Goal: Feedback & Contribution: Leave review/rating

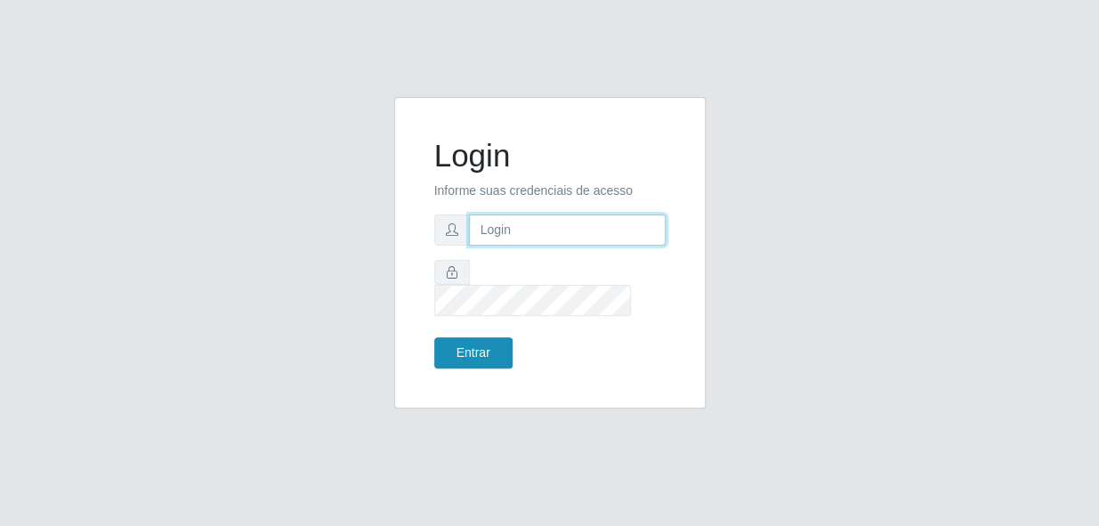
type input "bianor@bemais"
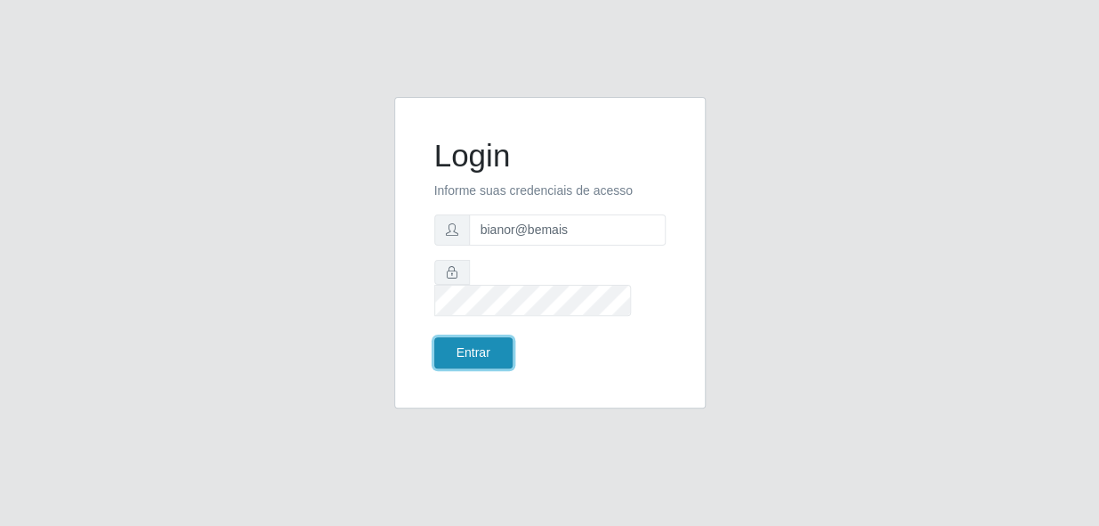
click at [452, 340] on button "Entrar" at bounding box center [473, 352] width 78 height 31
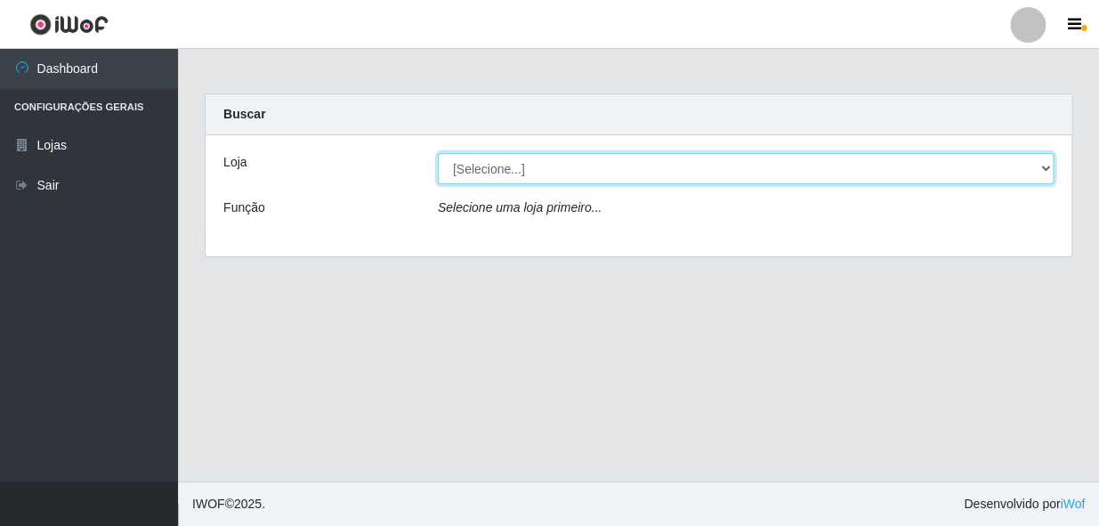
click at [527, 173] on select "[Selecione...] [PERSON_NAME]" at bounding box center [746, 168] width 616 height 31
select select "230"
click at [438, 153] on select "[Selecione...] Bemais - Ruy Carneiro" at bounding box center [746, 168] width 616 height 31
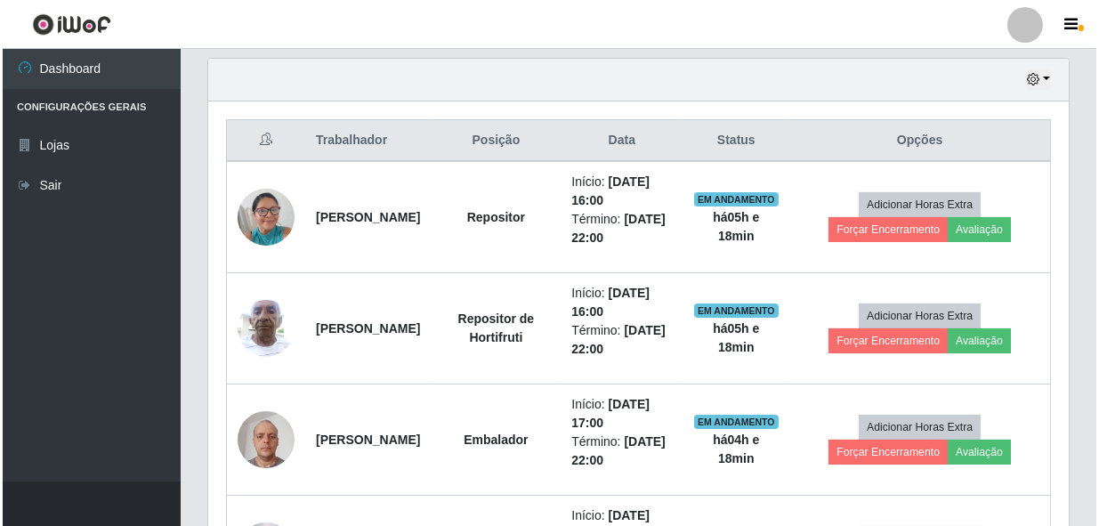
scroll to position [647, 0]
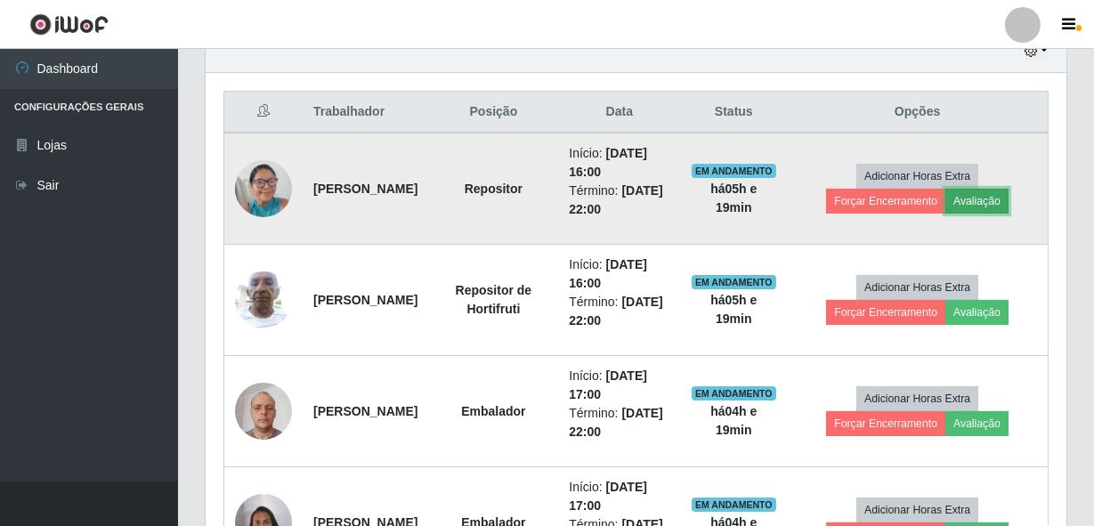
click at [988, 205] on button "Avaliação" at bounding box center [976, 201] width 63 height 25
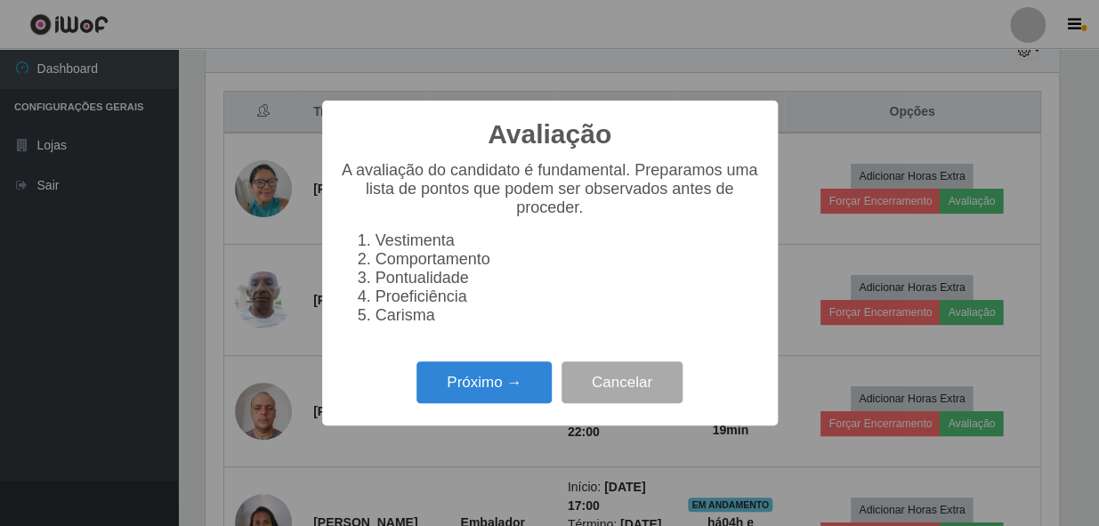
scroll to position [369, 853]
click at [467, 395] on button "Próximo →" at bounding box center [484, 382] width 135 height 42
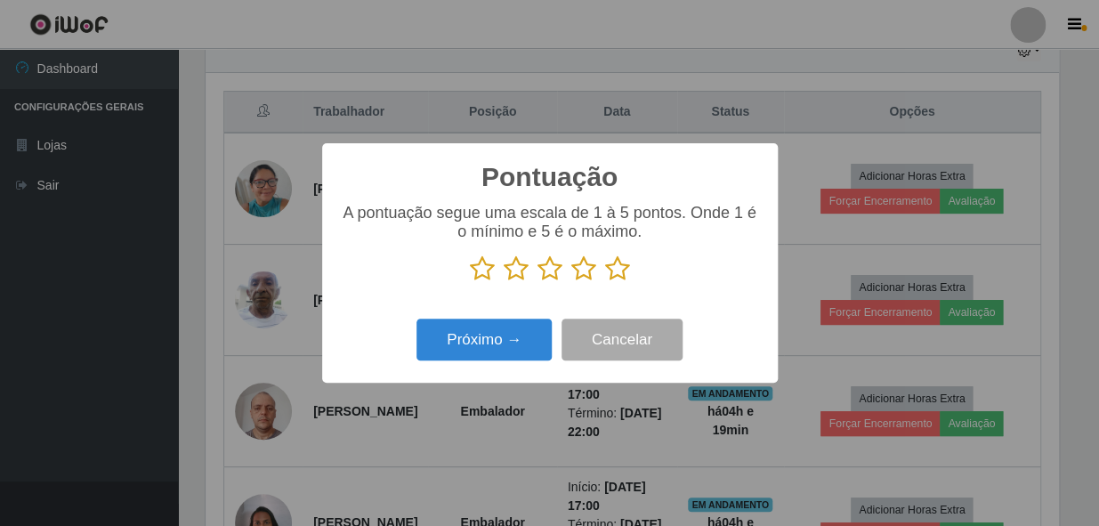
click at [617, 277] on icon at bounding box center [617, 269] width 25 height 27
click at [605, 282] on input "radio" at bounding box center [605, 282] width 0 height 0
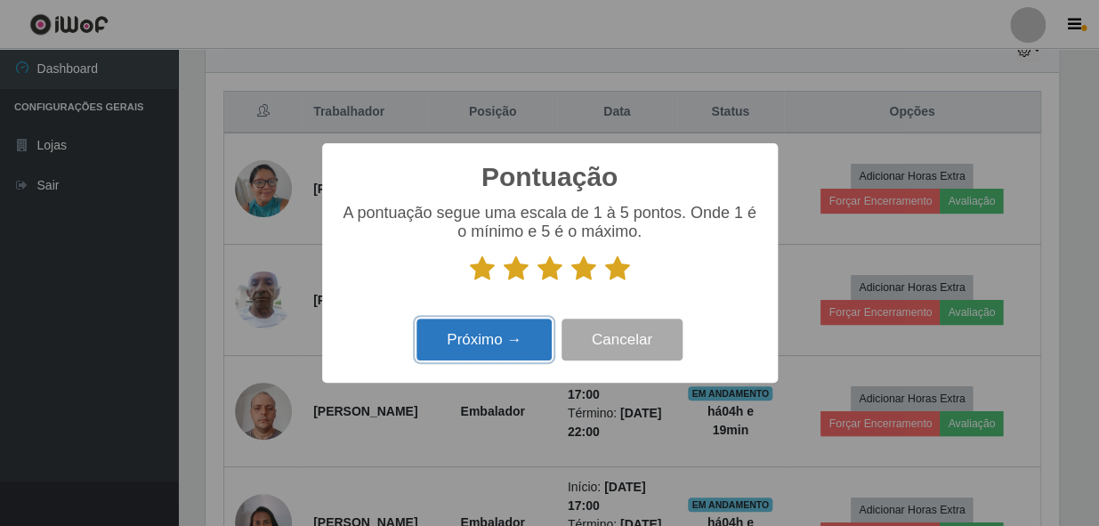
click at [497, 338] on button "Próximo →" at bounding box center [484, 340] width 135 height 42
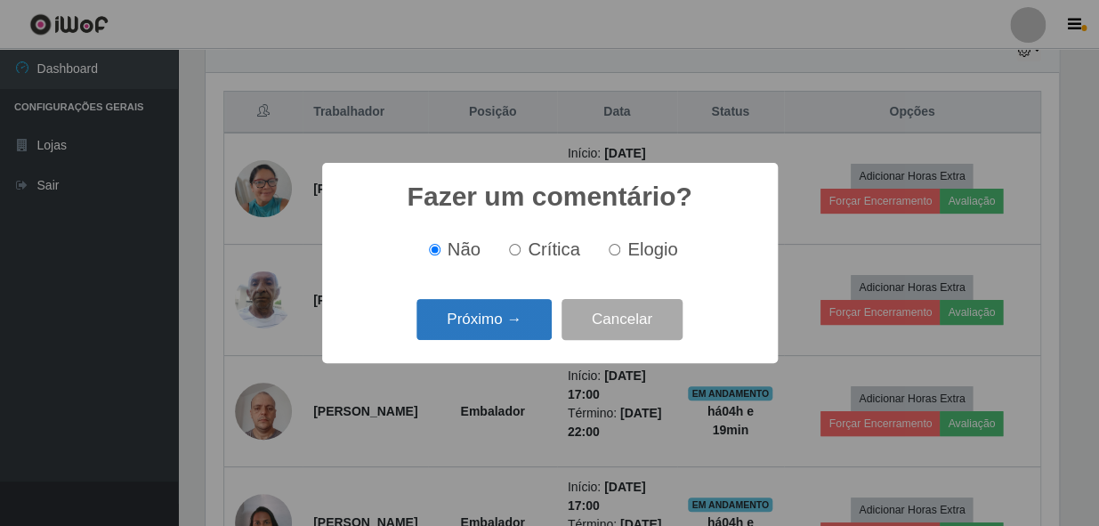
click at [500, 326] on button "Próximo →" at bounding box center [484, 320] width 135 height 42
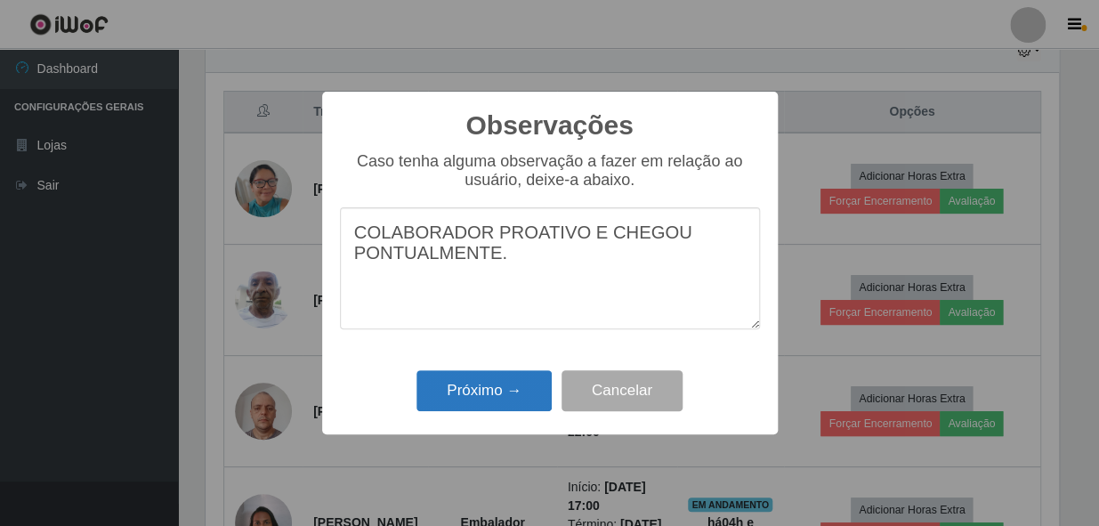
type textarea "COLABORADOR PROATIVO E CHEGOU PONTUALMENTE."
click at [493, 391] on button "Próximo →" at bounding box center [484, 391] width 135 height 42
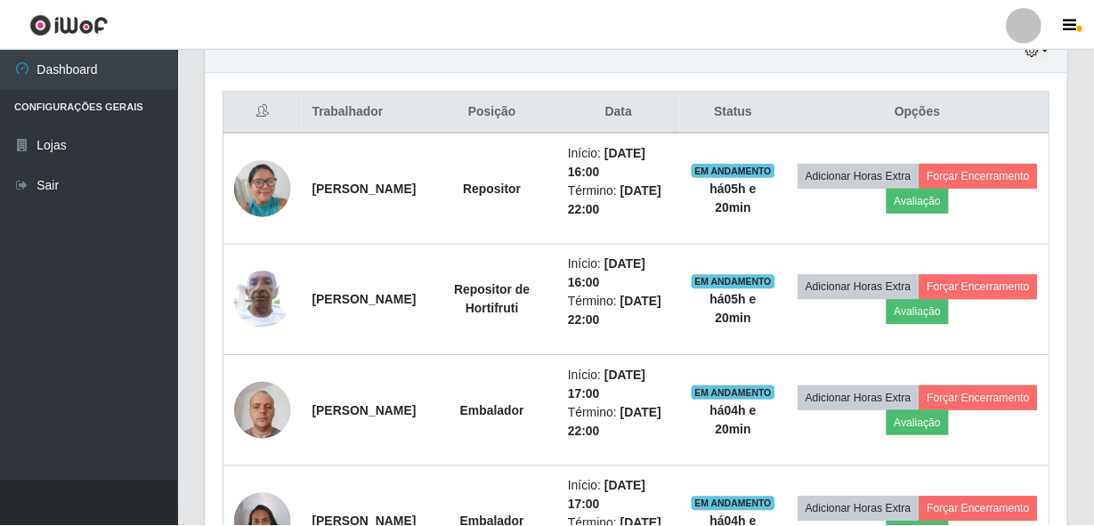
scroll to position [369, 861]
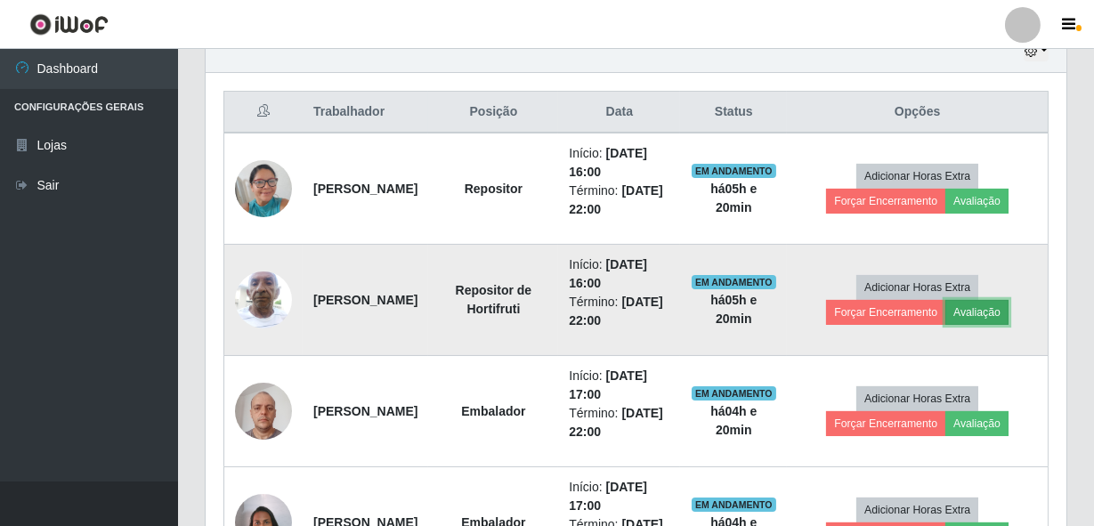
click at [977, 312] on button "Avaliação" at bounding box center [976, 312] width 63 height 25
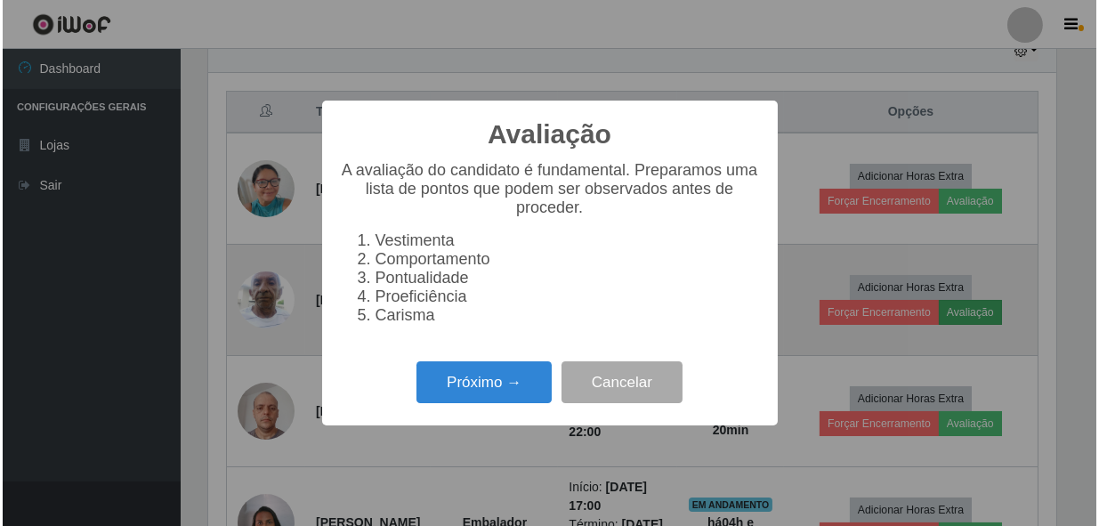
scroll to position [369, 853]
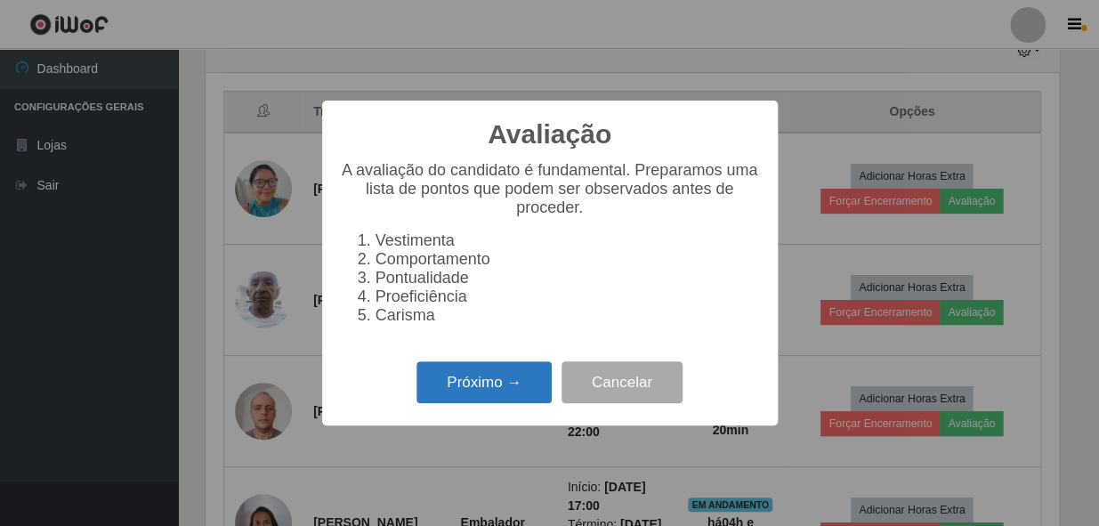
click at [455, 385] on button "Próximo →" at bounding box center [484, 382] width 135 height 42
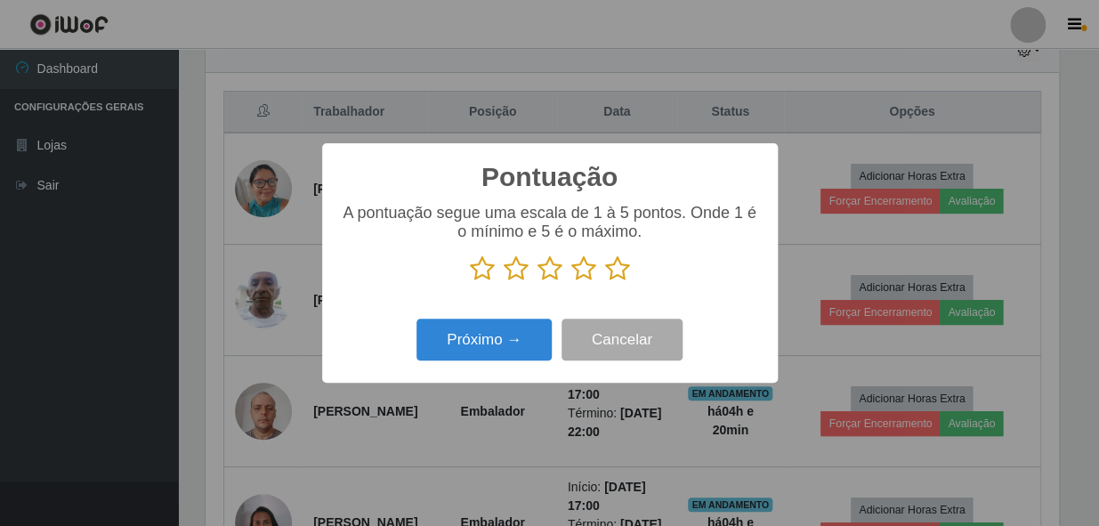
click at [618, 269] on icon at bounding box center [617, 269] width 25 height 27
click at [605, 282] on input "radio" at bounding box center [605, 282] width 0 height 0
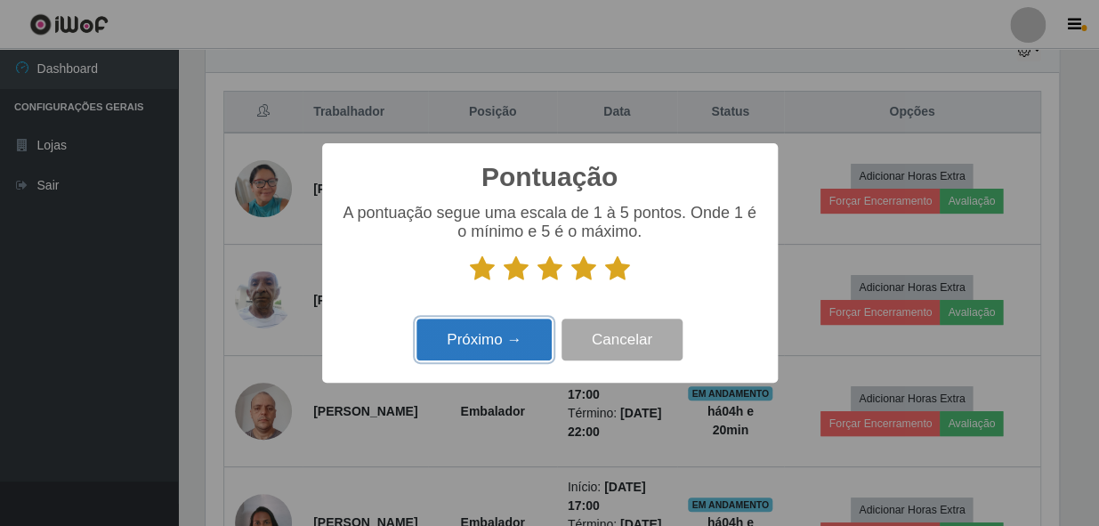
click at [527, 333] on button "Próximo →" at bounding box center [484, 340] width 135 height 42
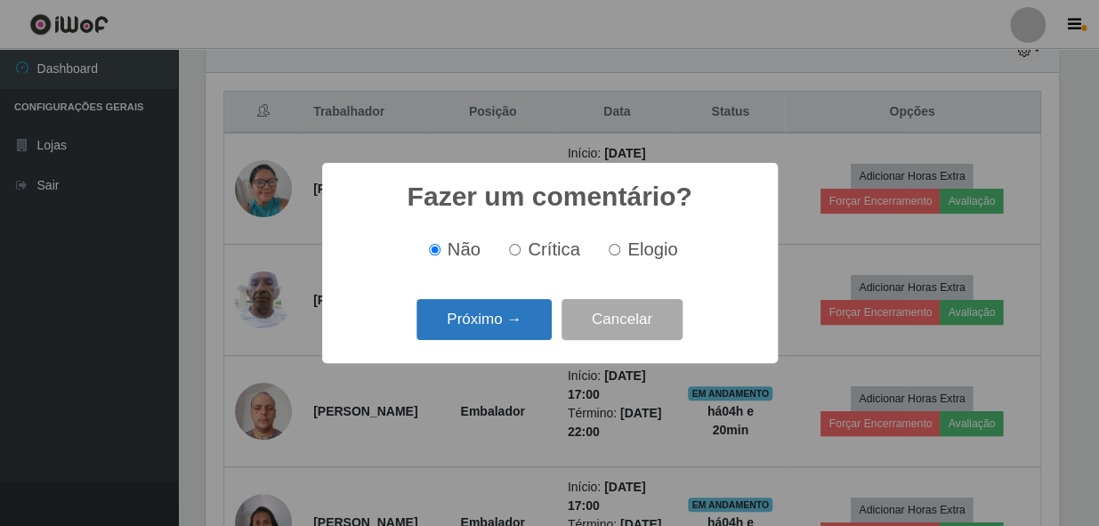
click at [527, 331] on button "Próximo →" at bounding box center [484, 320] width 135 height 42
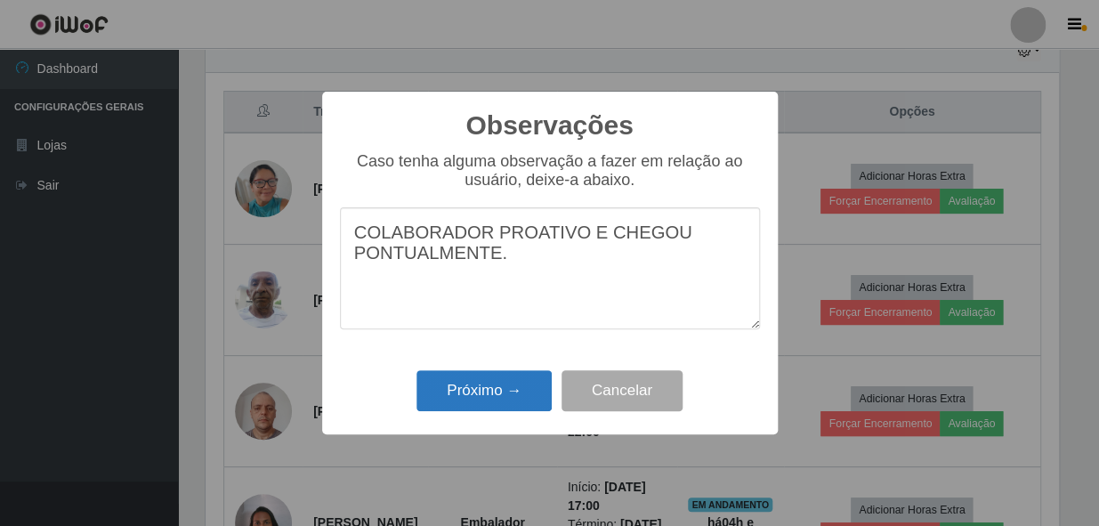
type textarea "COLABORADOR PROATIVO E CHEGOU PONTUALMENTE."
click at [474, 394] on button "Próximo →" at bounding box center [484, 391] width 135 height 42
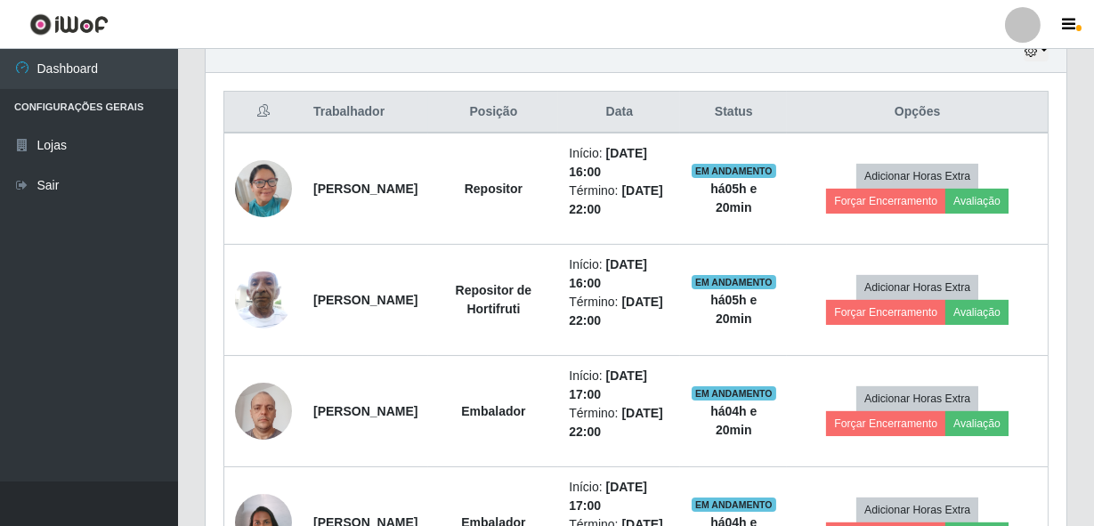
scroll to position [369, 861]
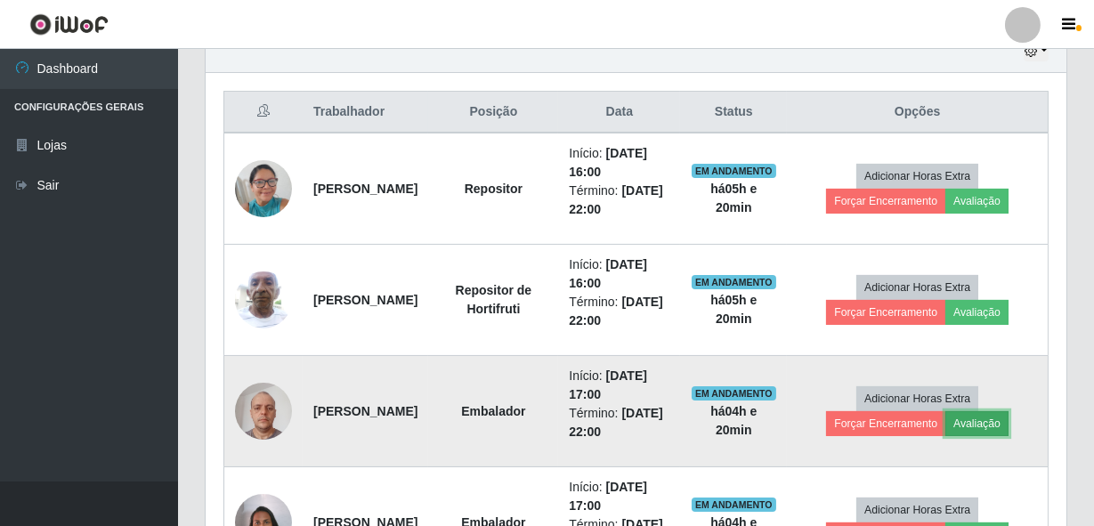
click at [988, 414] on button "Avaliação" at bounding box center [976, 423] width 63 height 25
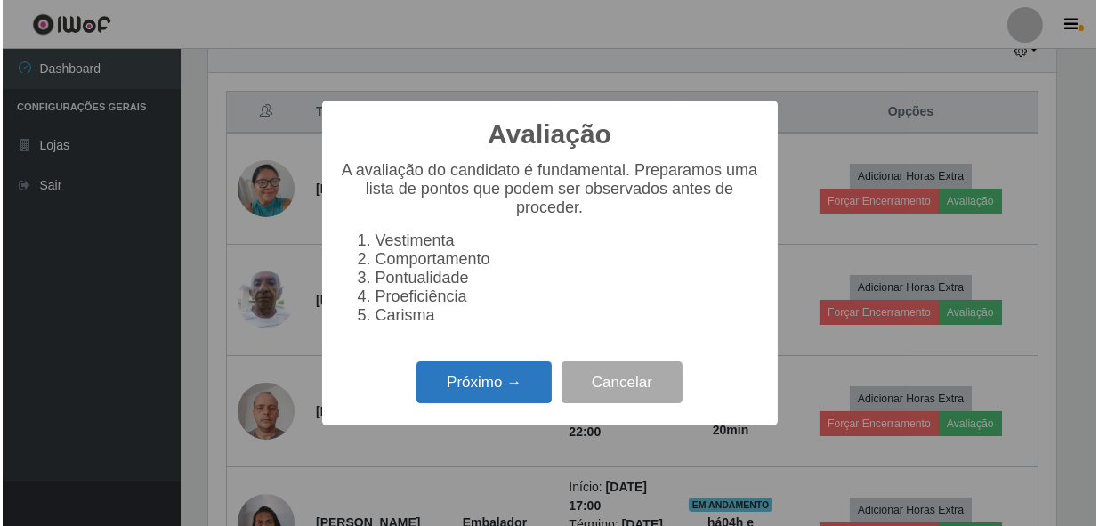
scroll to position [369, 853]
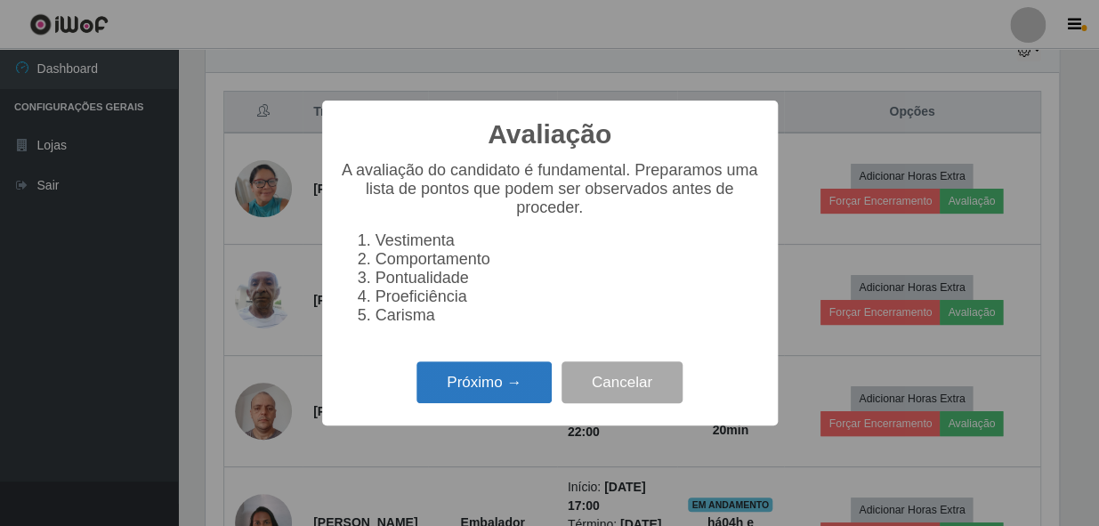
click at [468, 398] on button "Próximo →" at bounding box center [484, 382] width 135 height 42
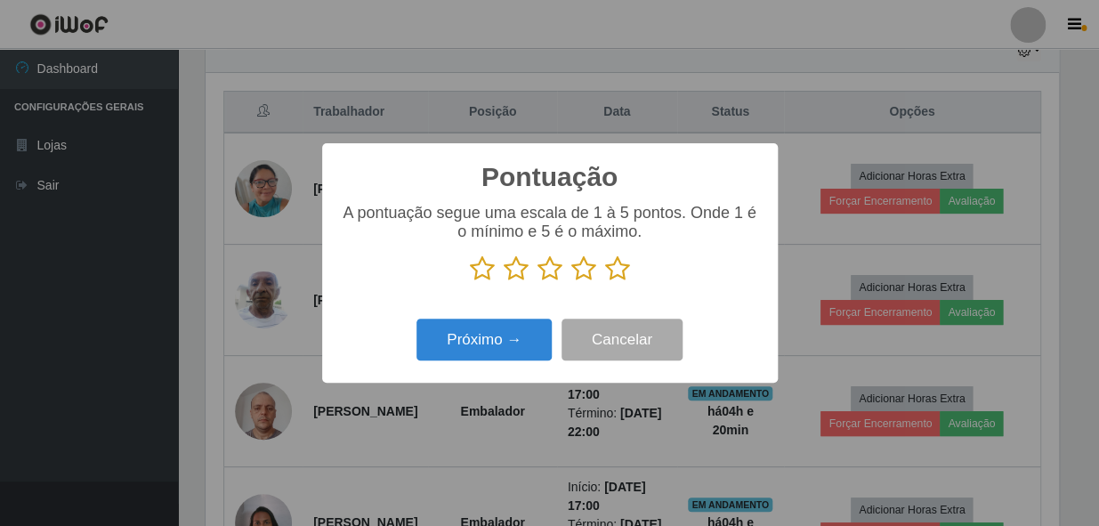
scroll to position [889912, 889427]
click at [621, 269] on icon at bounding box center [617, 269] width 25 height 27
click at [605, 282] on input "radio" at bounding box center [605, 282] width 0 height 0
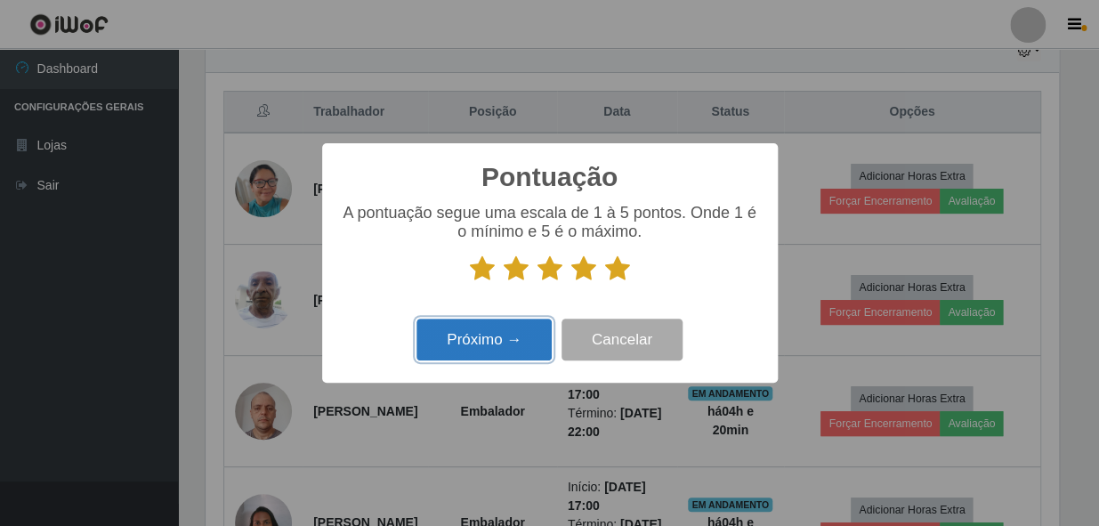
click at [515, 337] on button "Próximo →" at bounding box center [484, 340] width 135 height 42
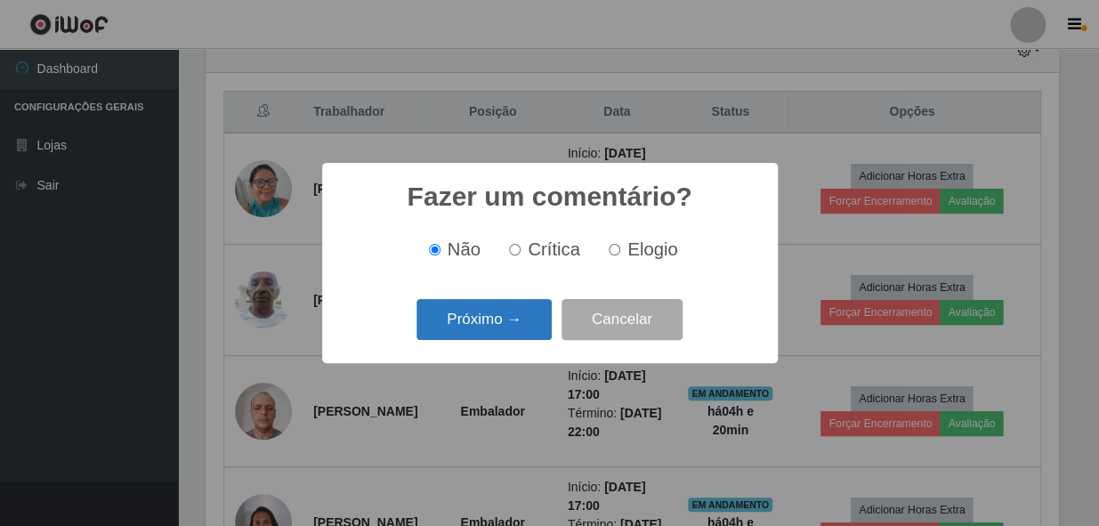
click at [493, 317] on button "Próximo →" at bounding box center [484, 320] width 135 height 42
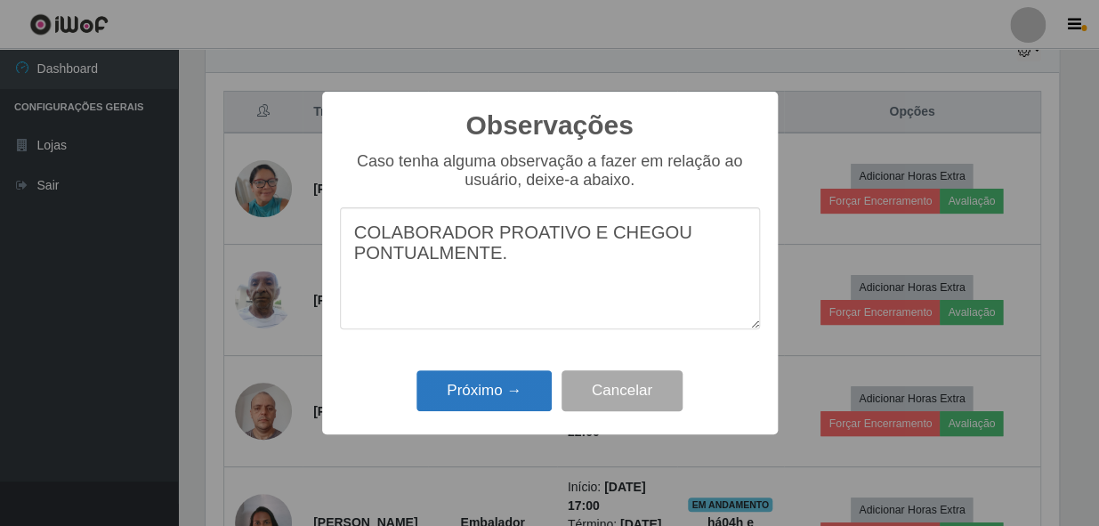
type textarea "COLABORADOR PROATIVO E CHEGOU PONTUALMENTE."
click at [491, 386] on button "Próximo →" at bounding box center [484, 391] width 135 height 42
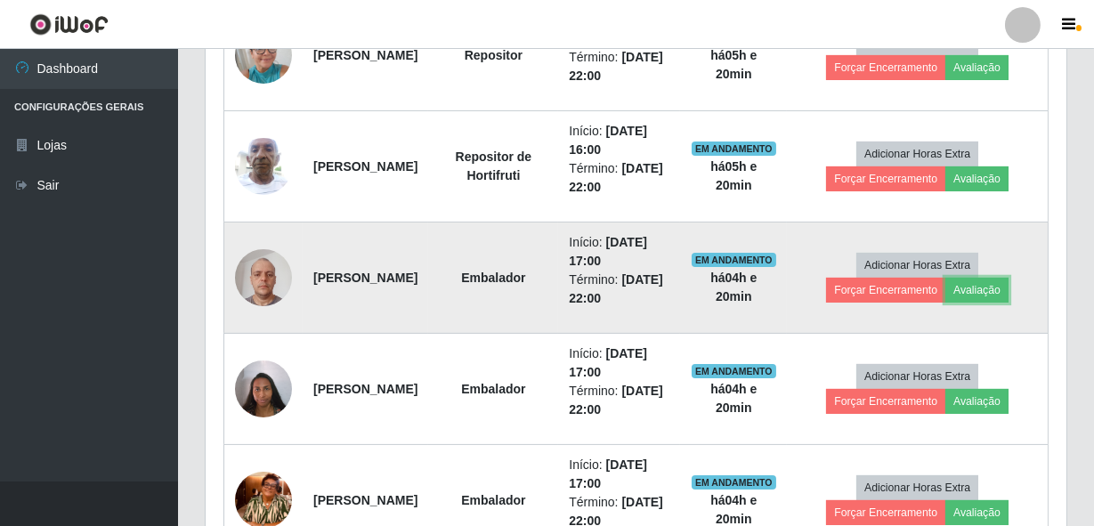
scroll to position [809, 0]
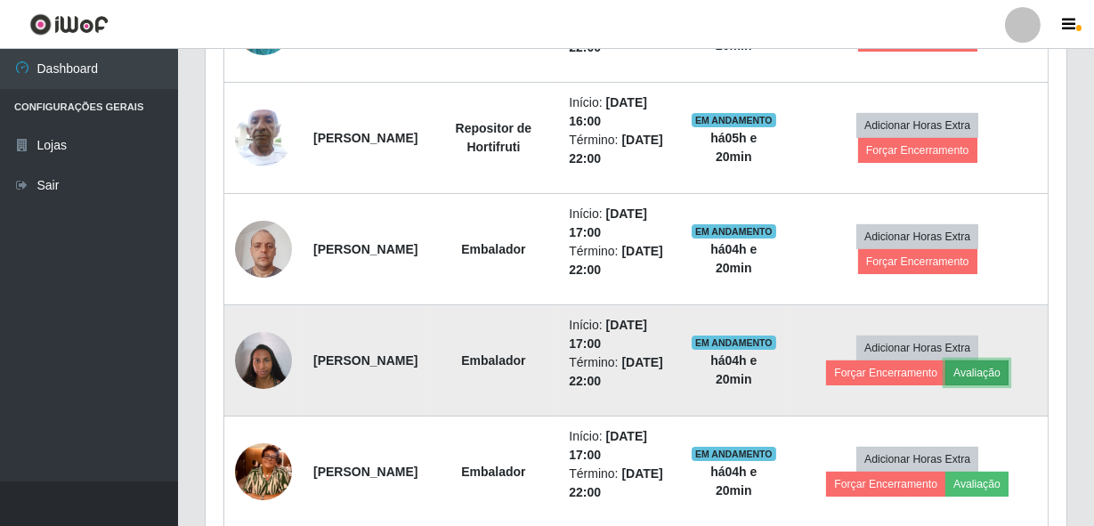
click at [1009, 376] on button "Avaliação" at bounding box center [976, 373] width 63 height 25
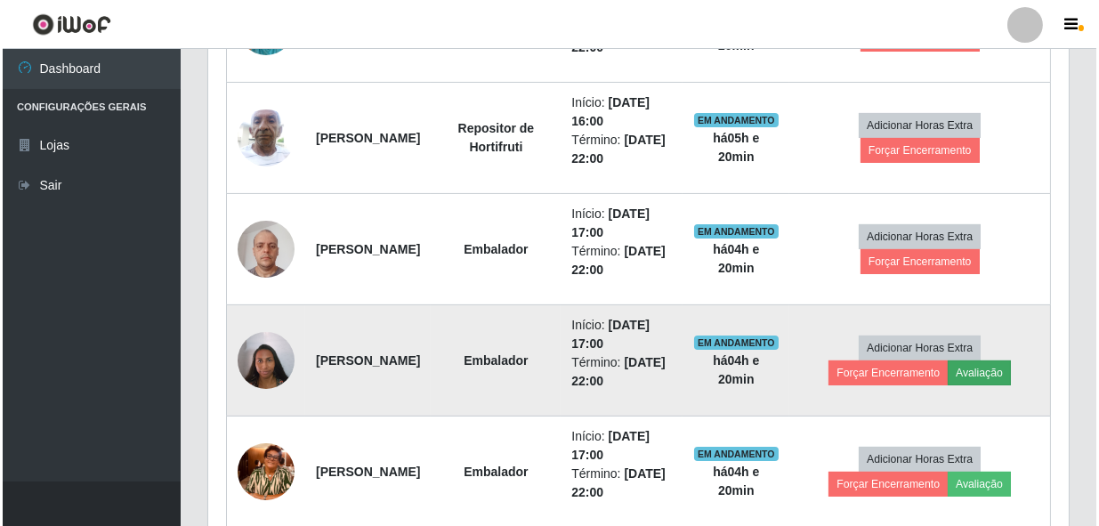
scroll to position [369, 853]
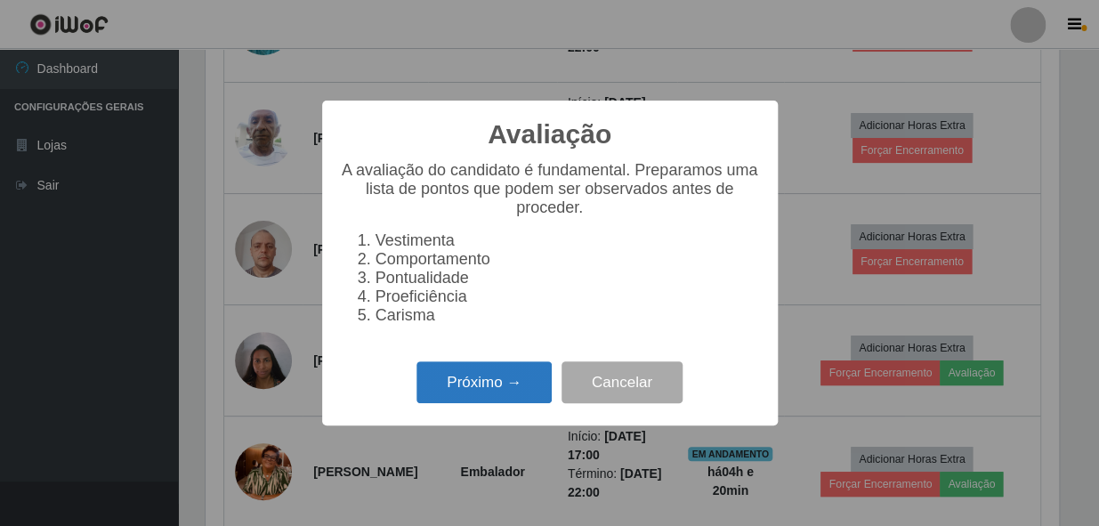
click at [516, 383] on button "Próximo →" at bounding box center [484, 382] width 135 height 42
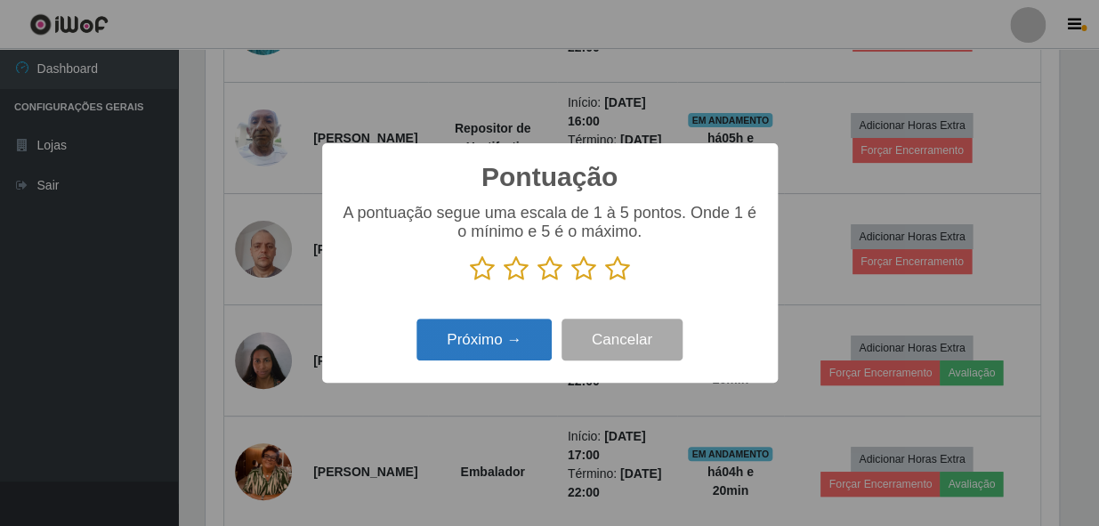
scroll to position [889912, 889427]
click at [617, 271] on icon at bounding box center [617, 269] width 25 height 27
click at [605, 282] on input "radio" at bounding box center [605, 282] width 0 height 0
click at [487, 340] on button "Próximo →" at bounding box center [484, 340] width 135 height 42
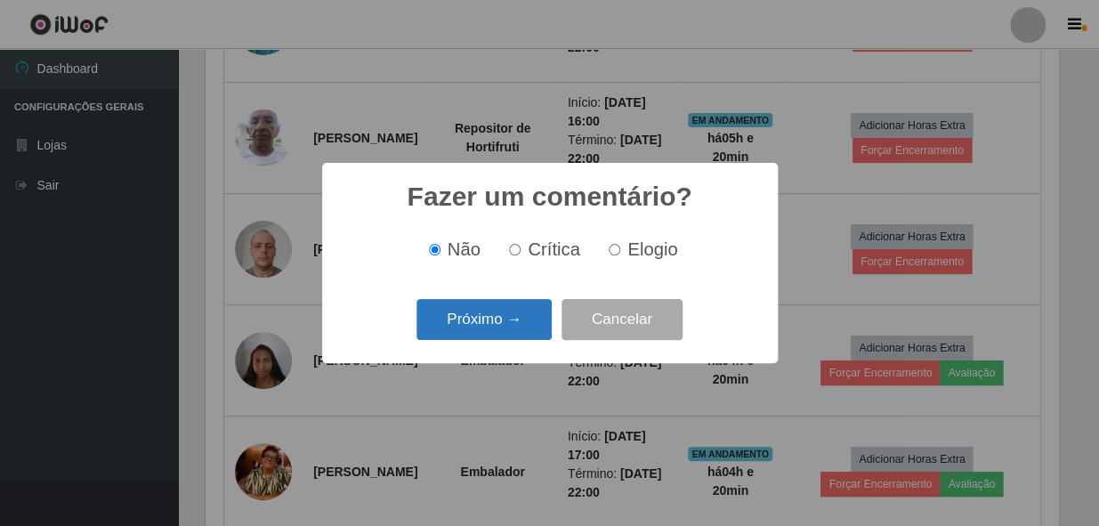
click at [489, 322] on button "Próximo →" at bounding box center [484, 320] width 135 height 42
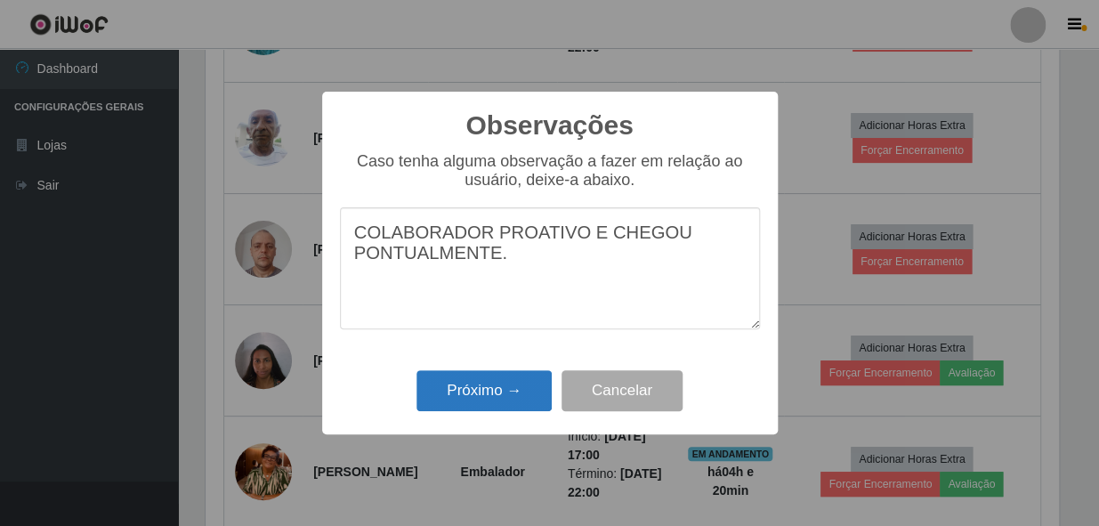
type textarea "COLABORADOR PROATIVO E CHEGOU PONTUALMENTE."
click at [449, 382] on button "Próximo →" at bounding box center [484, 391] width 135 height 42
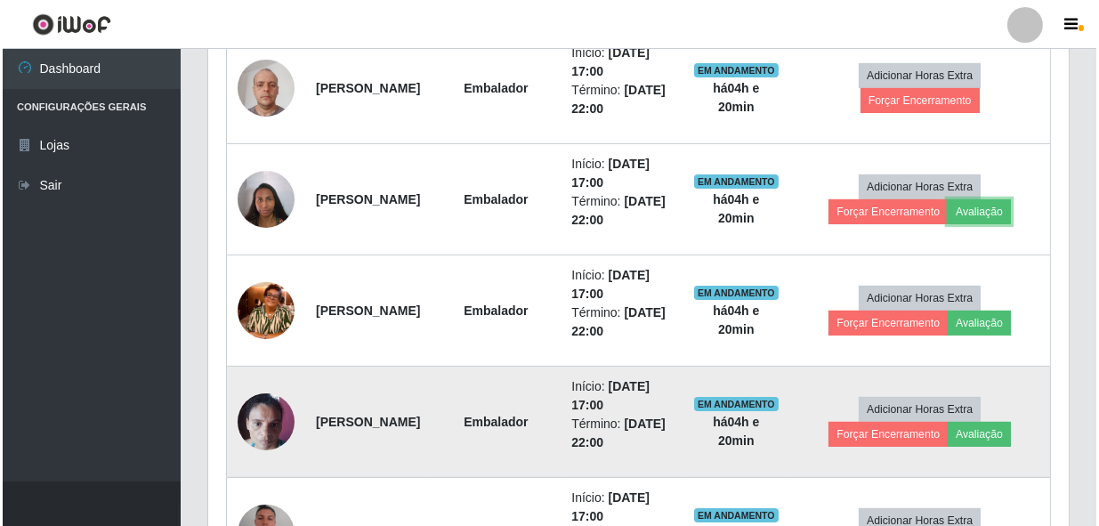
scroll to position [970, 0]
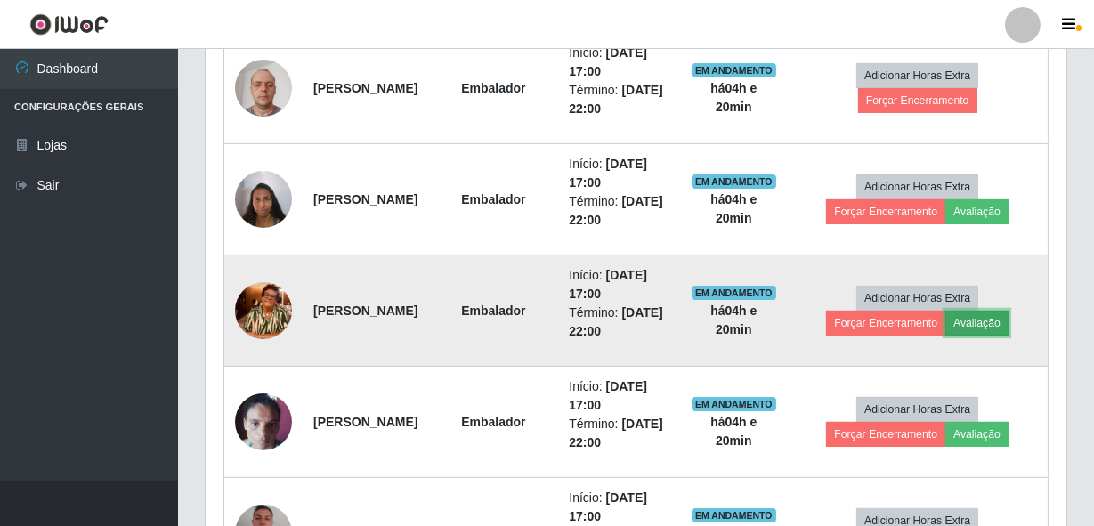
click at [999, 319] on button "Avaliação" at bounding box center [976, 323] width 63 height 25
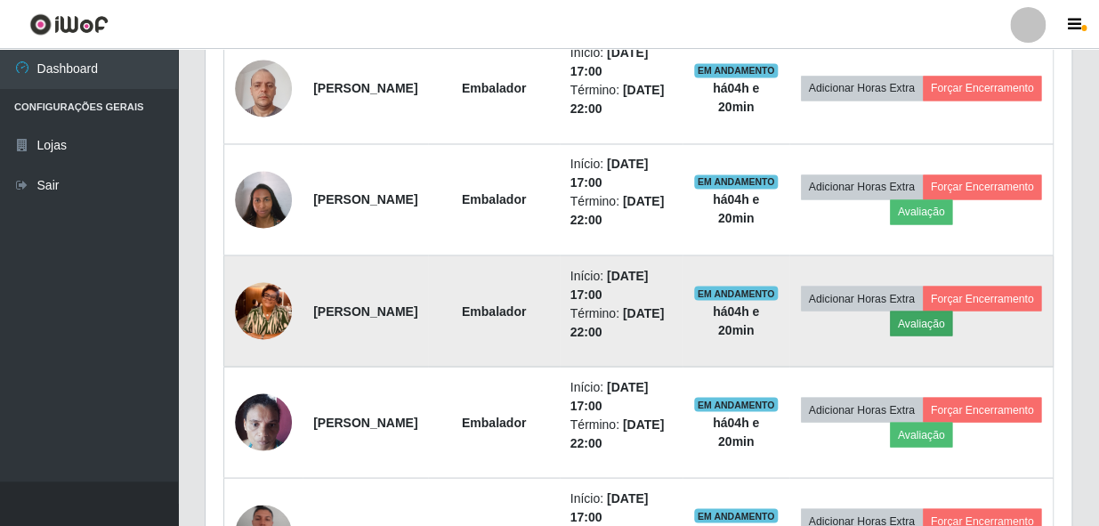
scroll to position [369, 853]
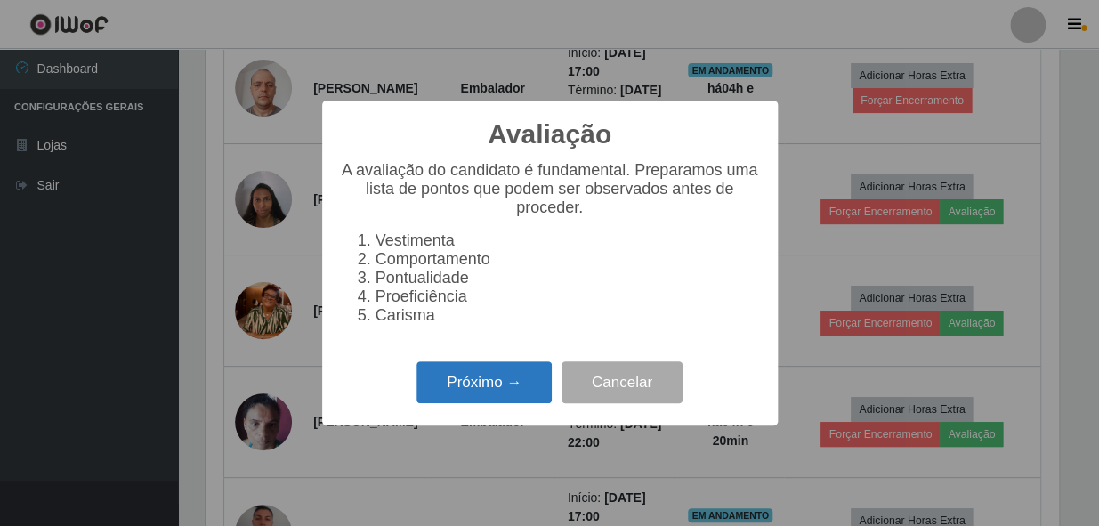
click at [490, 390] on button "Próximo →" at bounding box center [484, 382] width 135 height 42
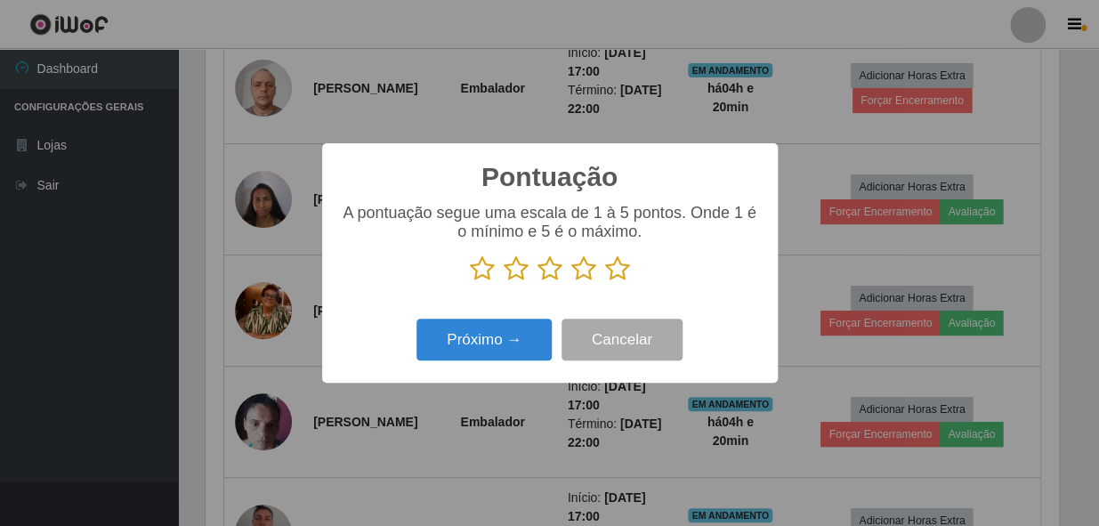
click at [619, 270] on icon at bounding box center [617, 269] width 25 height 27
click at [605, 282] on input "radio" at bounding box center [605, 282] width 0 height 0
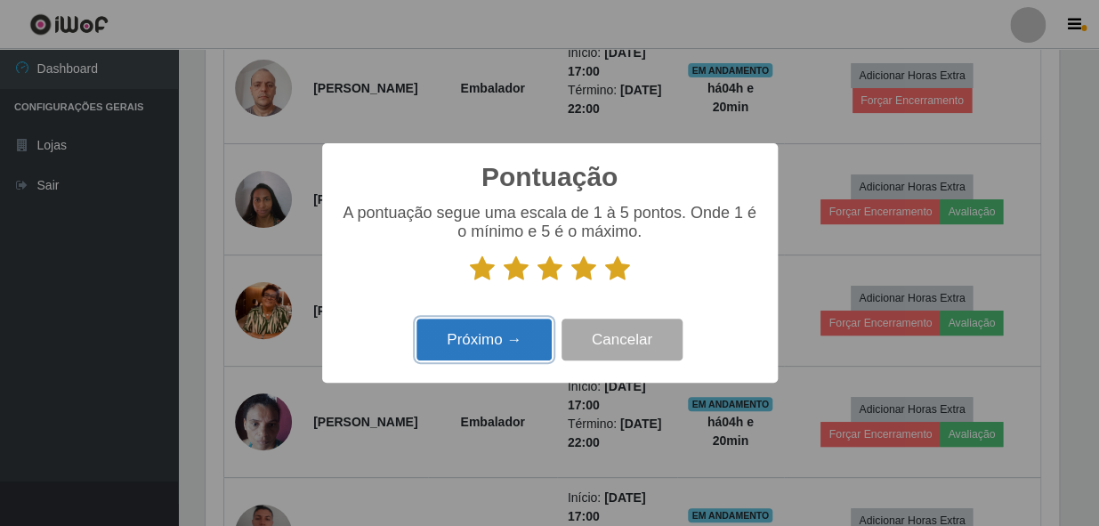
click at [532, 346] on button "Próximo →" at bounding box center [484, 340] width 135 height 42
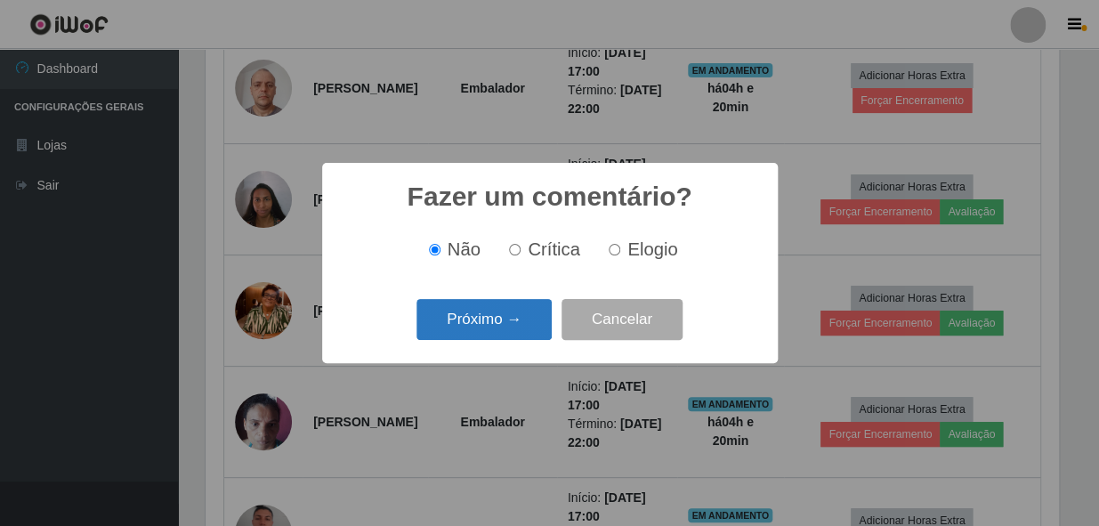
click at [472, 329] on button "Próximo →" at bounding box center [484, 320] width 135 height 42
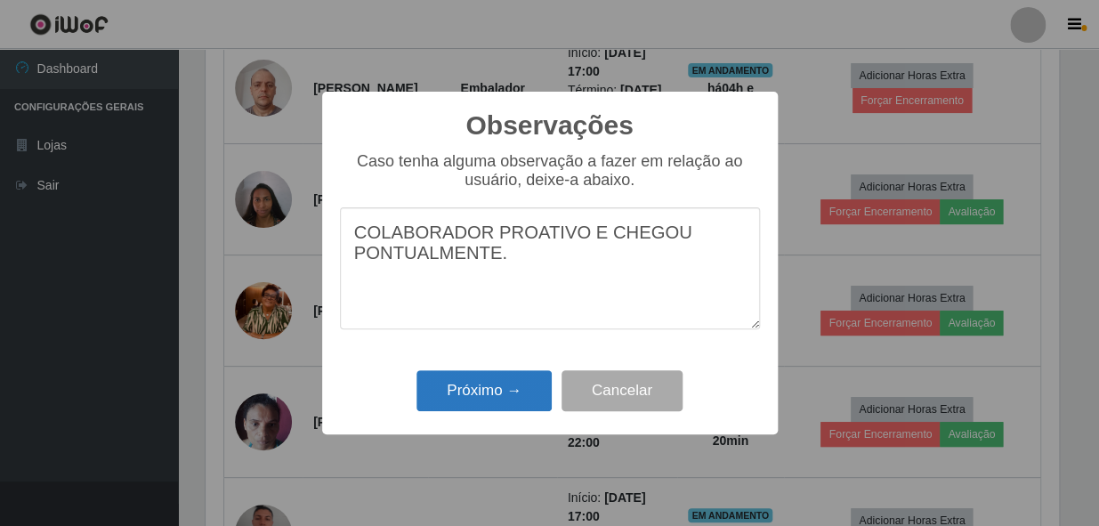
type textarea "COLABORADOR PROATIVO E CHEGOU PONTUALMENTE."
click at [455, 389] on button "Próximo →" at bounding box center [484, 391] width 135 height 42
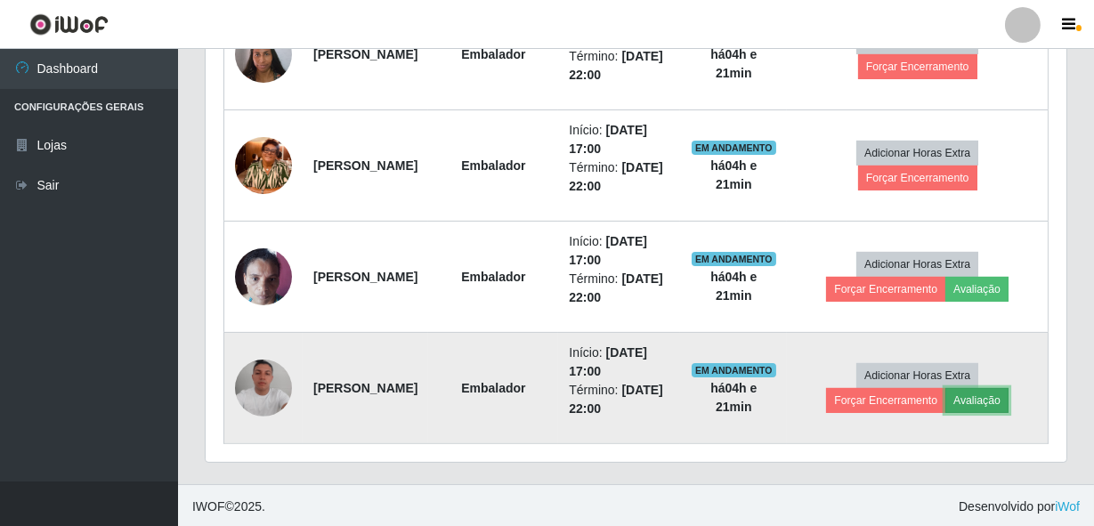
click at [986, 396] on button "Avaliação" at bounding box center [976, 400] width 63 height 25
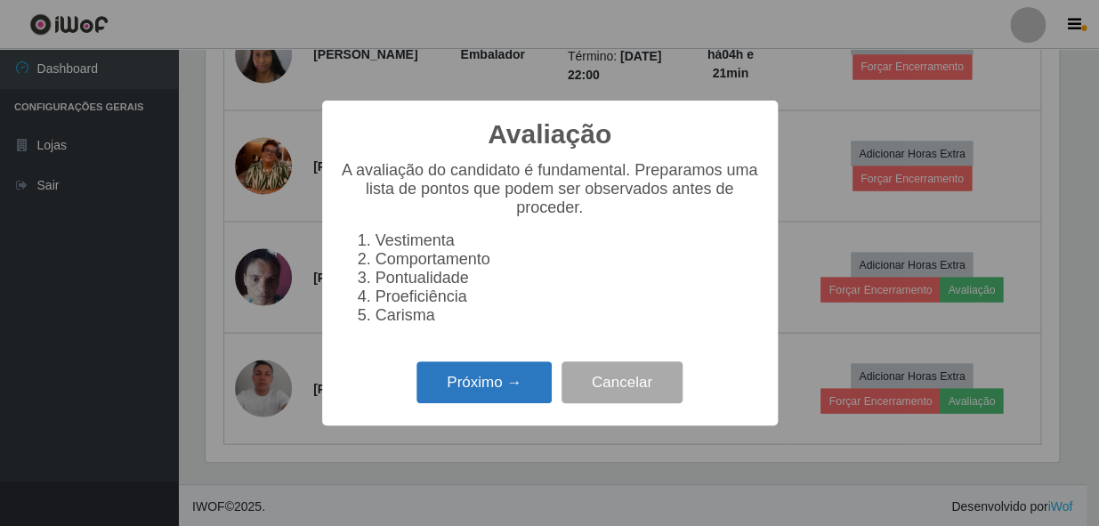
click at [459, 394] on button "Próximo →" at bounding box center [484, 382] width 135 height 42
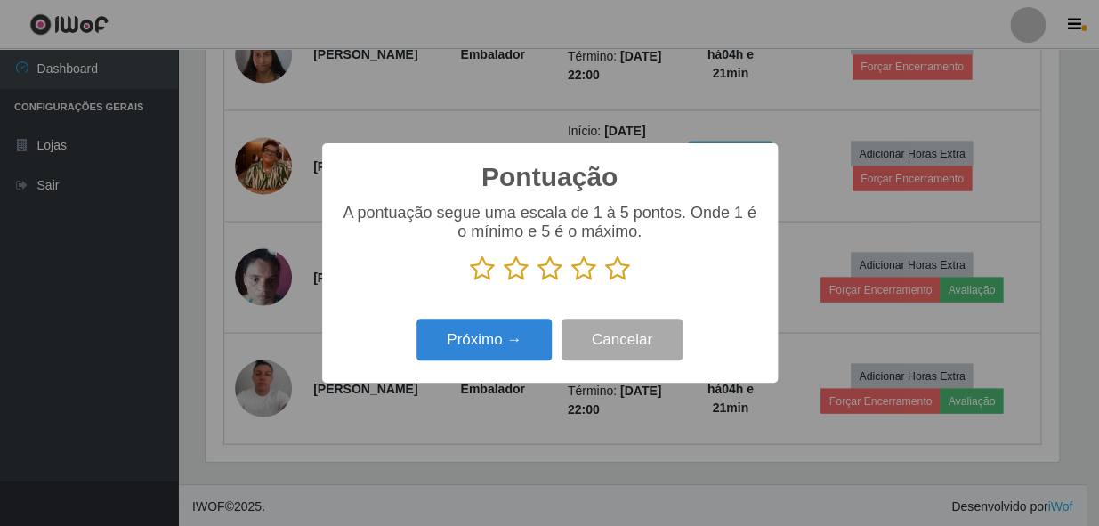
click at [613, 274] on icon at bounding box center [617, 269] width 25 height 27
click at [605, 282] on input "radio" at bounding box center [605, 282] width 0 height 0
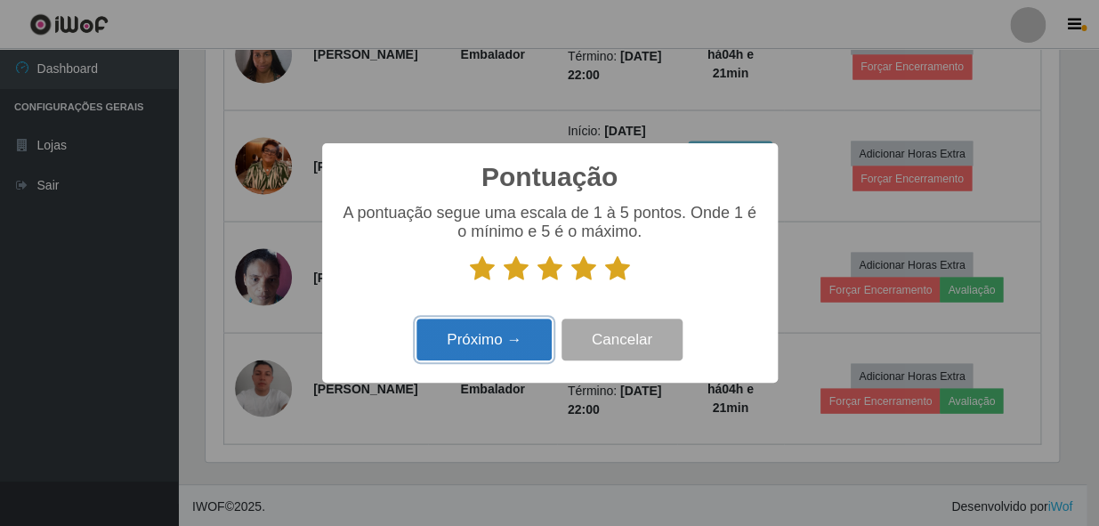
click at [500, 333] on button "Próximo →" at bounding box center [484, 340] width 135 height 42
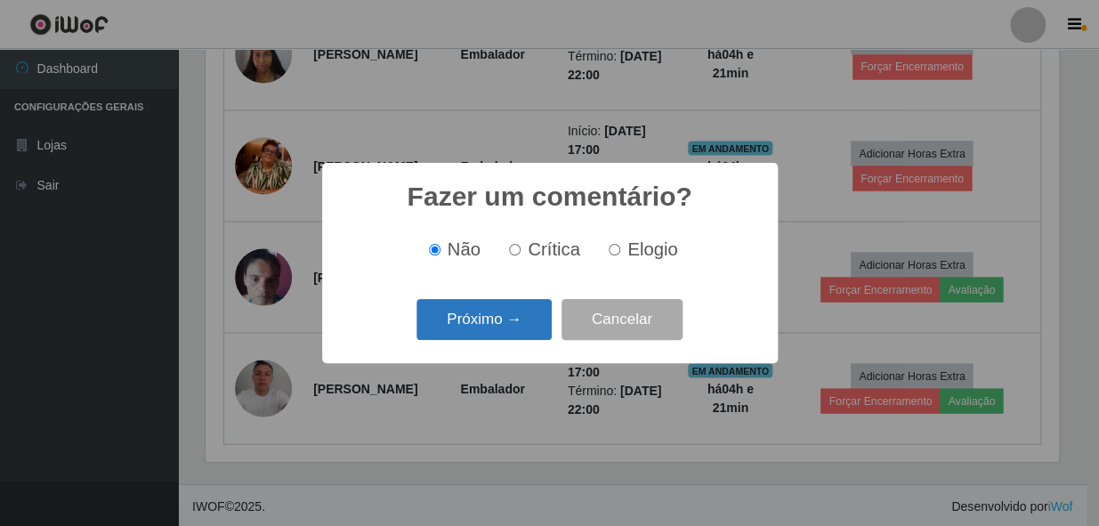
click at [499, 334] on button "Próximo →" at bounding box center [484, 320] width 135 height 42
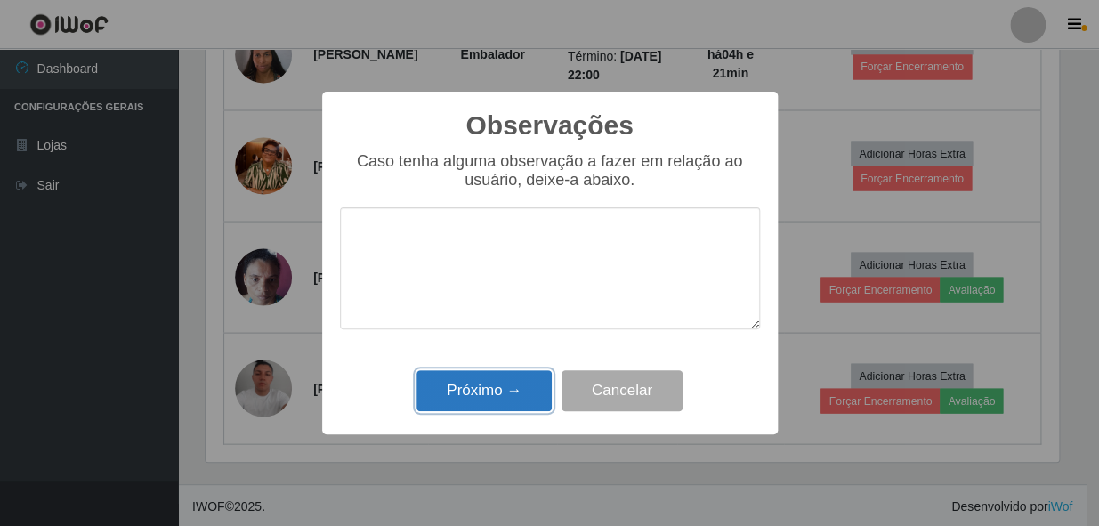
click at [491, 393] on button "Próximo →" at bounding box center [484, 391] width 135 height 42
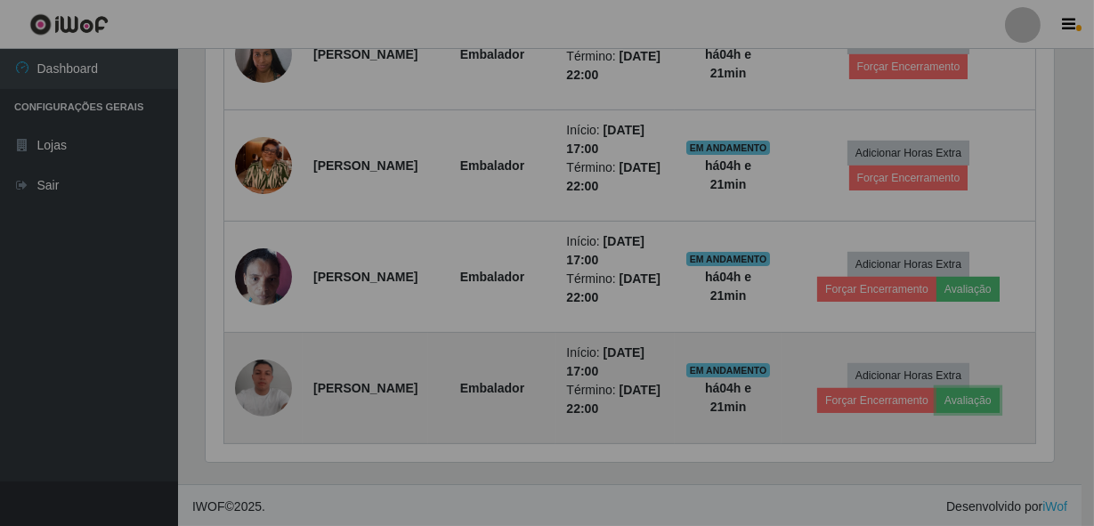
scroll to position [889912, 889420]
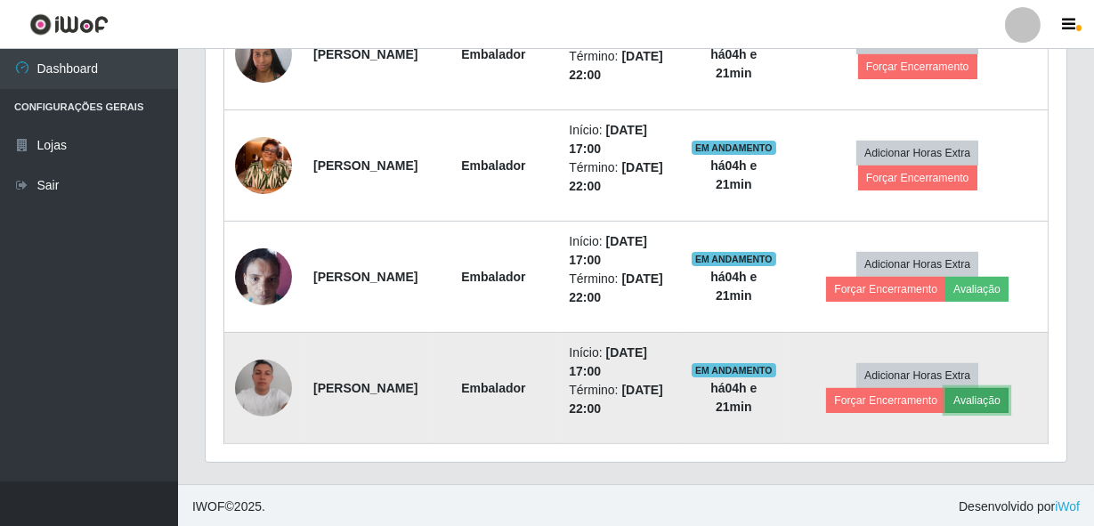
click at [986, 400] on button "Avaliação" at bounding box center [976, 400] width 63 height 25
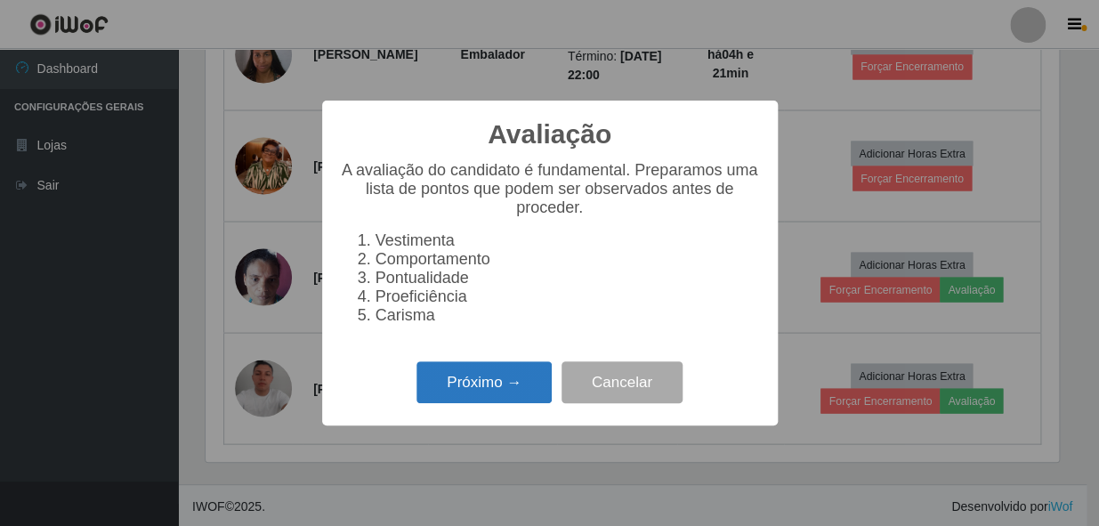
click at [459, 376] on button "Próximo →" at bounding box center [484, 382] width 135 height 42
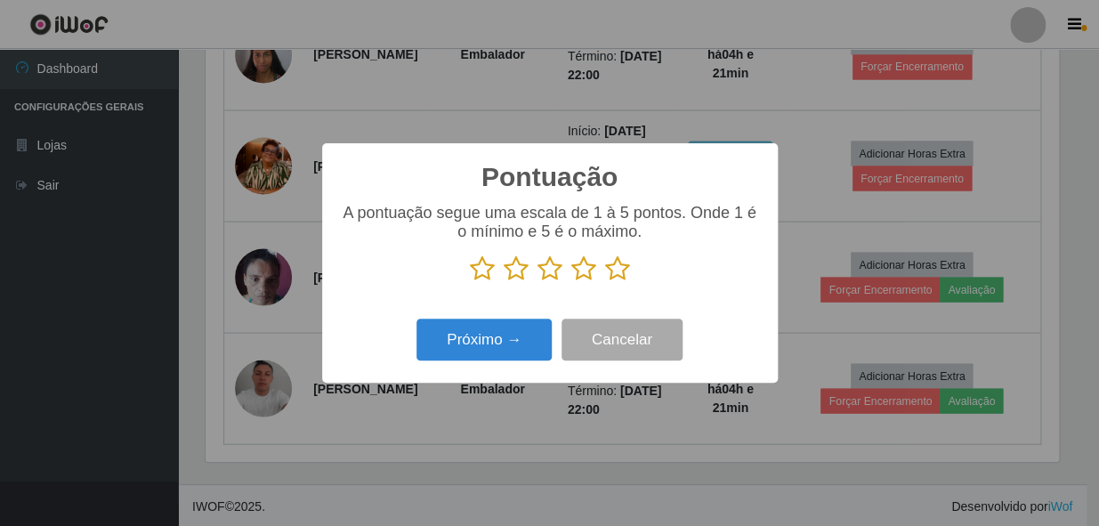
click at [609, 268] on icon at bounding box center [617, 269] width 25 height 27
click at [605, 282] on input "radio" at bounding box center [605, 282] width 0 height 0
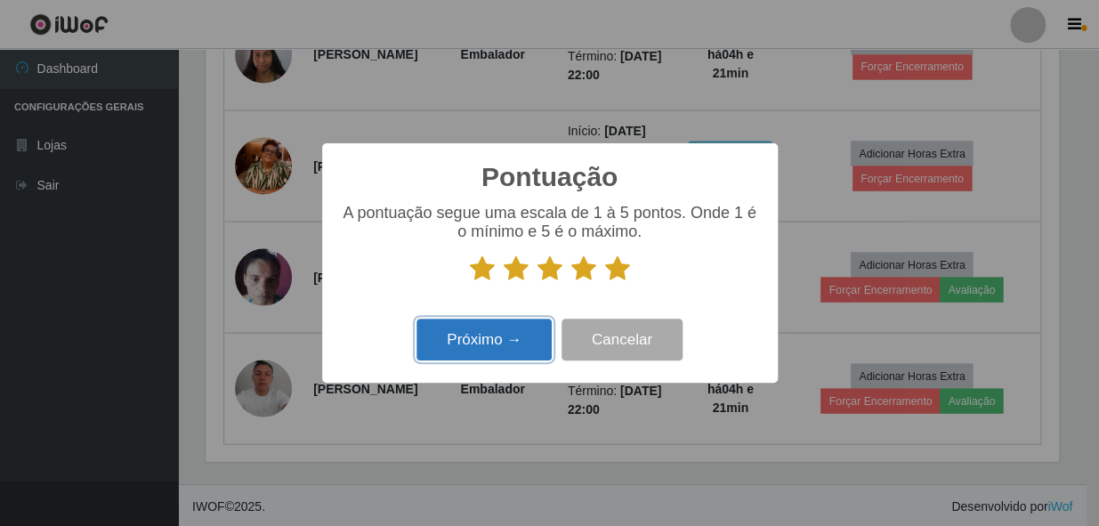
click at [498, 335] on button "Próximo →" at bounding box center [484, 340] width 135 height 42
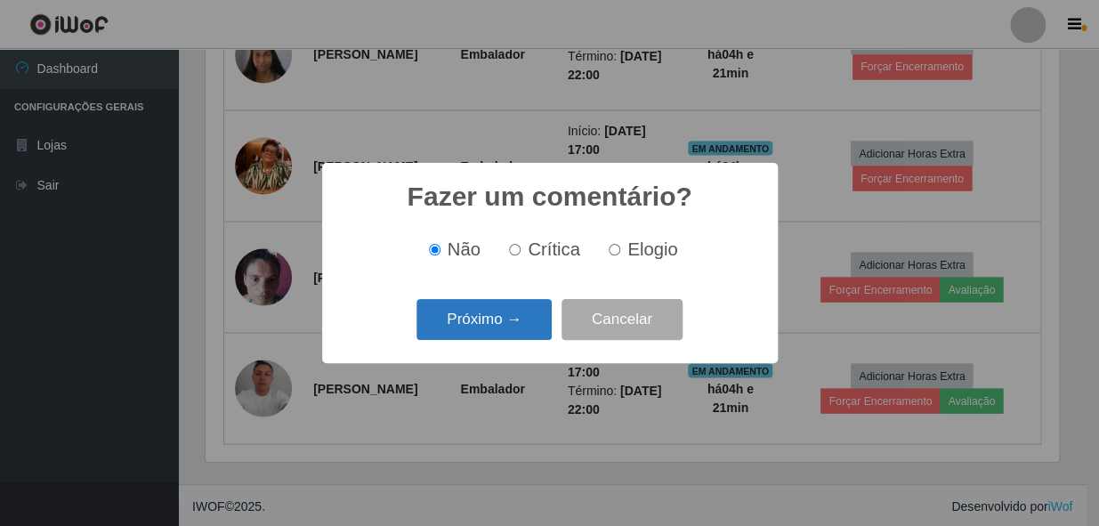
click at [497, 325] on button "Próximo →" at bounding box center [484, 320] width 135 height 42
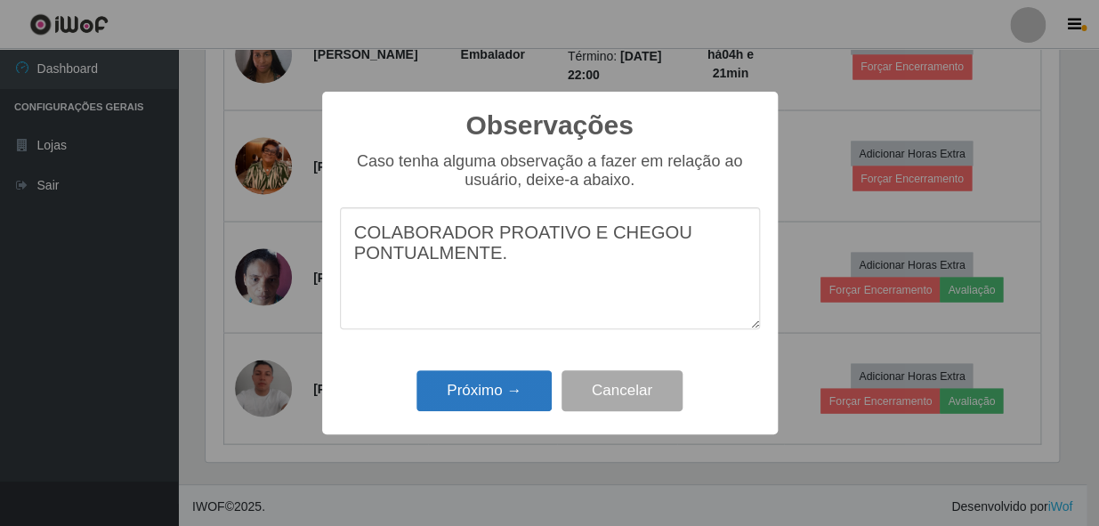
type textarea "COLABORADOR PROATIVO E CHEGOU PONTUALMENTE."
click at [472, 382] on button "Próximo →" at bounding box center [484, 391] width 135 height 42
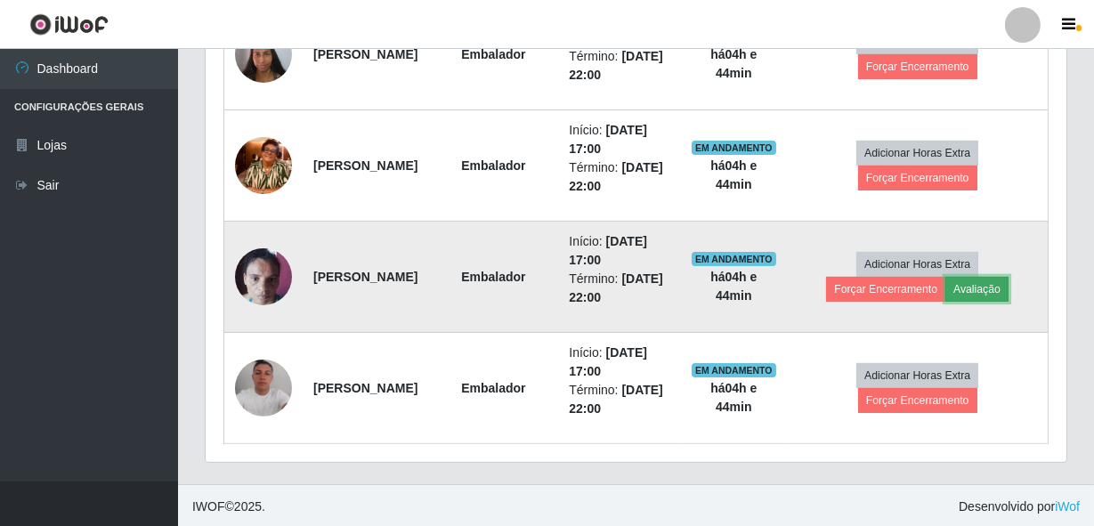
click at [1009, 288] on button "Avaliação" at bounding box center [976, 289] width 63 height 25
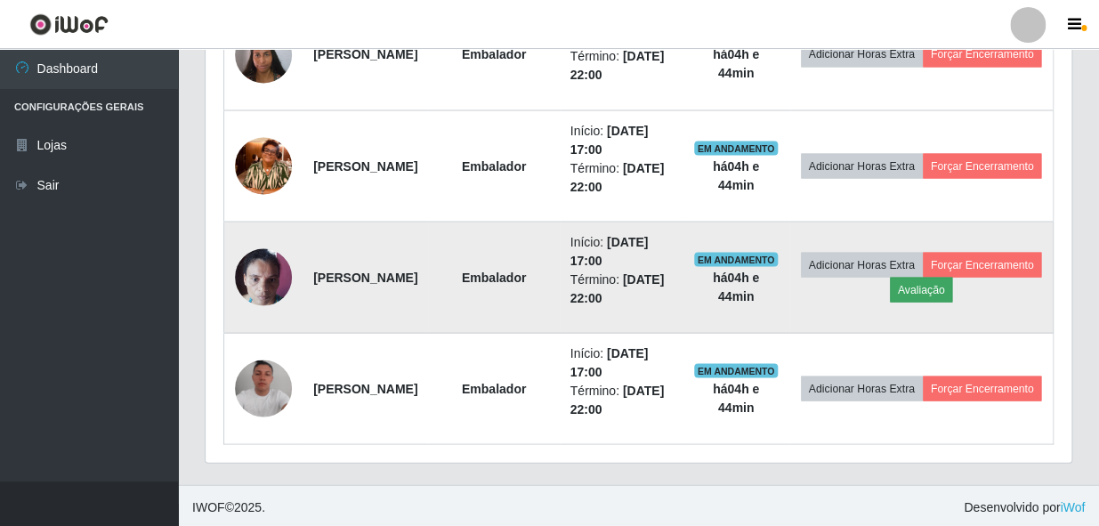
scroll to position [369, 853]
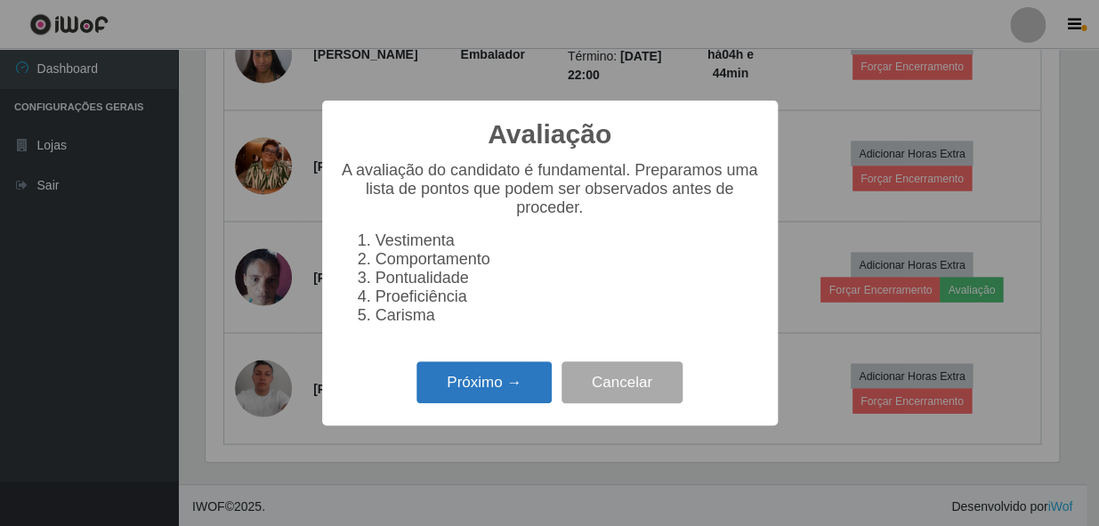
click at [495, 382] on button "Próximo →" at bounding box center [484, 382] width 135 height 42
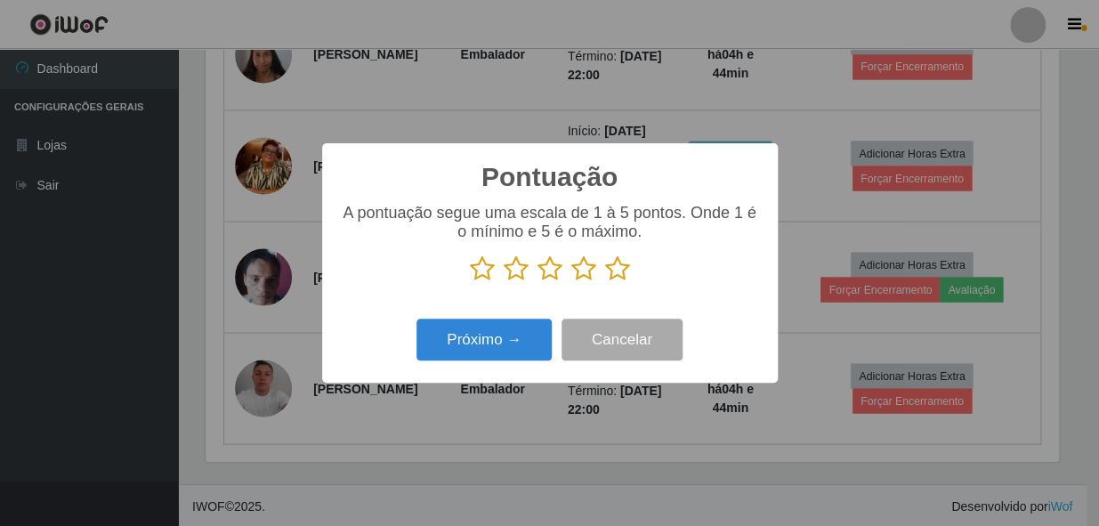
scroll to position [889912, 889427]
click at [502, 338] on button "Próximo →" at bounding box center [484, 340] width 135 height 42
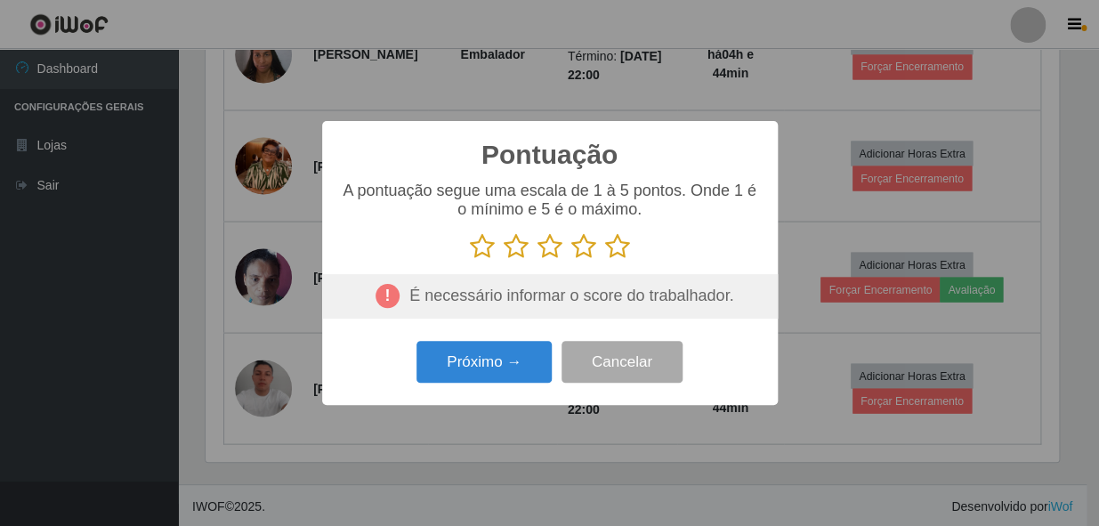
click at [614, 251] on icon at bounding box center [617, 246] width 25 height 27
click at [605, 260] on input "radio" at bounding box center [605, 260] width 0 height 0
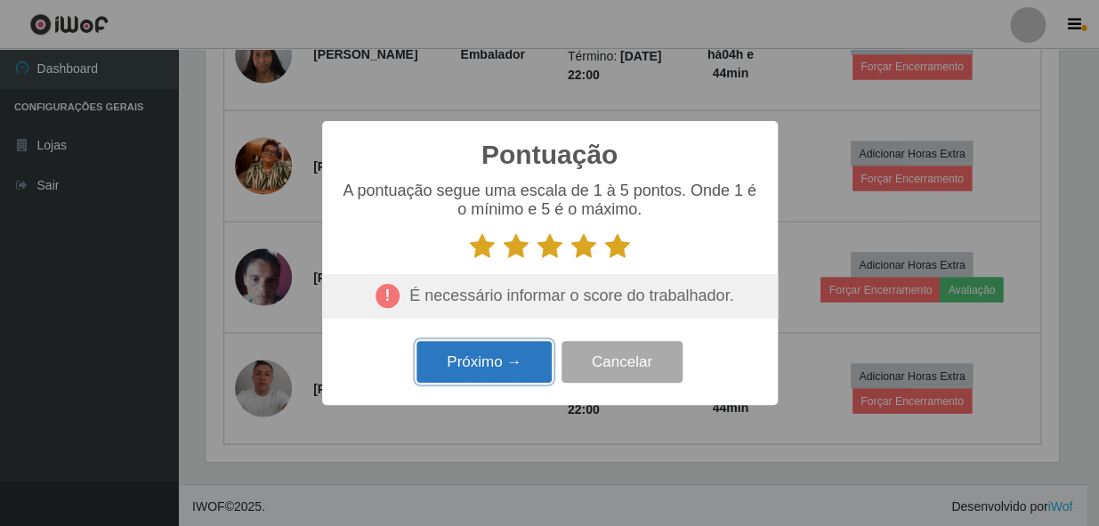
click at [516, 355] on button "Próximo →" at bounding box center [484, 362] width 135 height 42
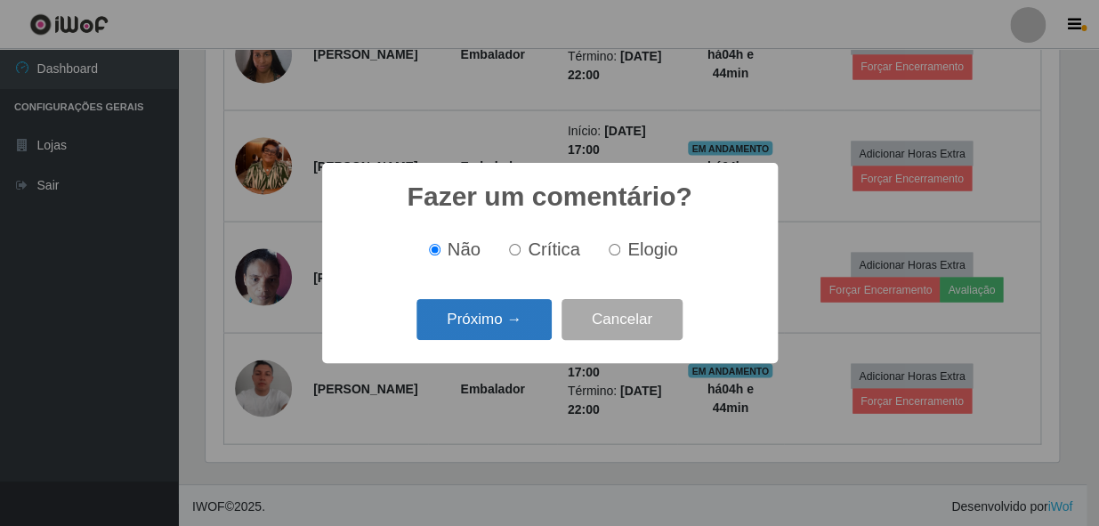
click at [514, 327] on button "Próximo →" at bounding box center [484, 320] width 135 height 42
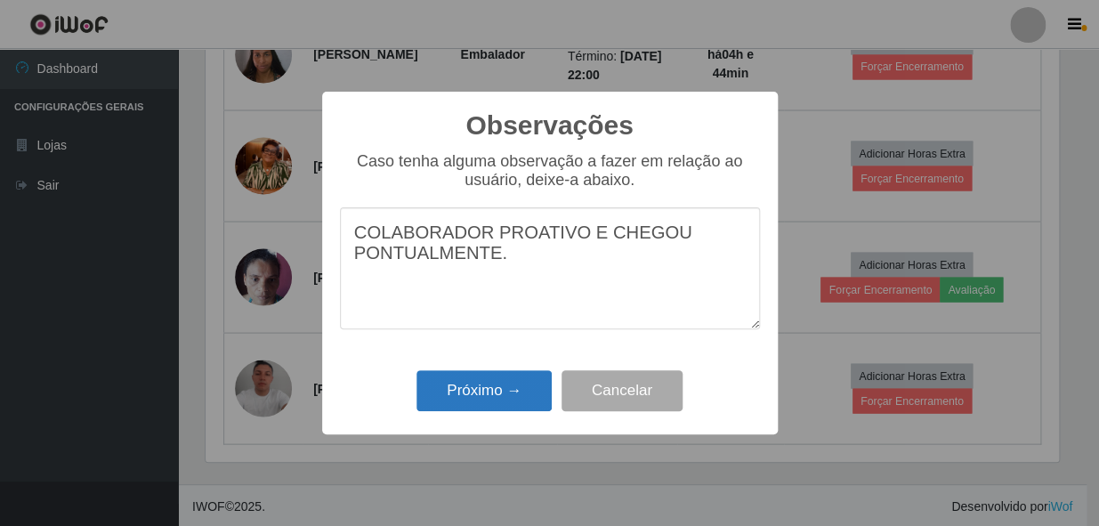
type textarea "COLABORADOR PROATIVO E CHEGOU PONTUALMENTE."
click at [475, 391] on button "Próximo →" at bounding box center [484, 391] width 135 height 42
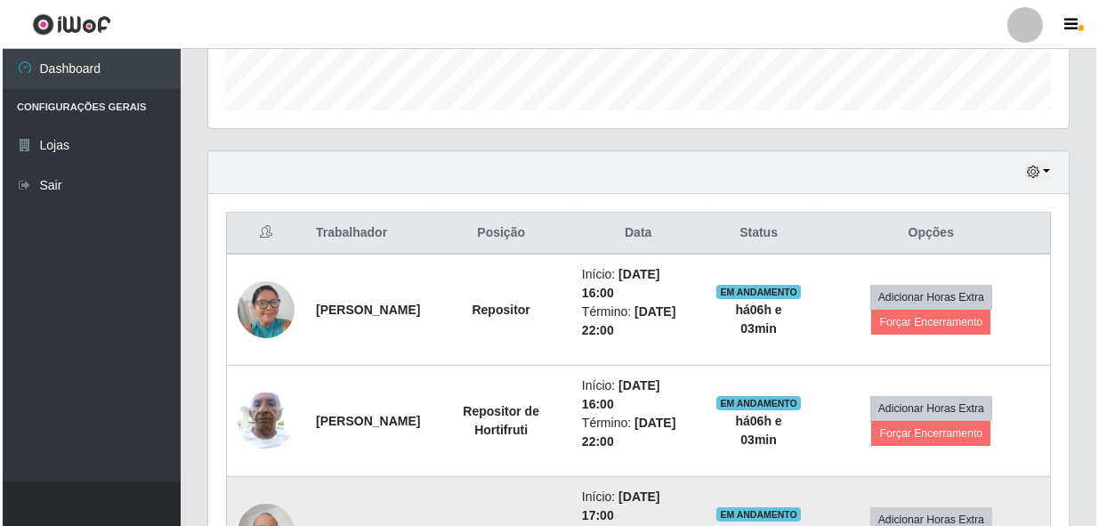
scroll to position [630, 0]
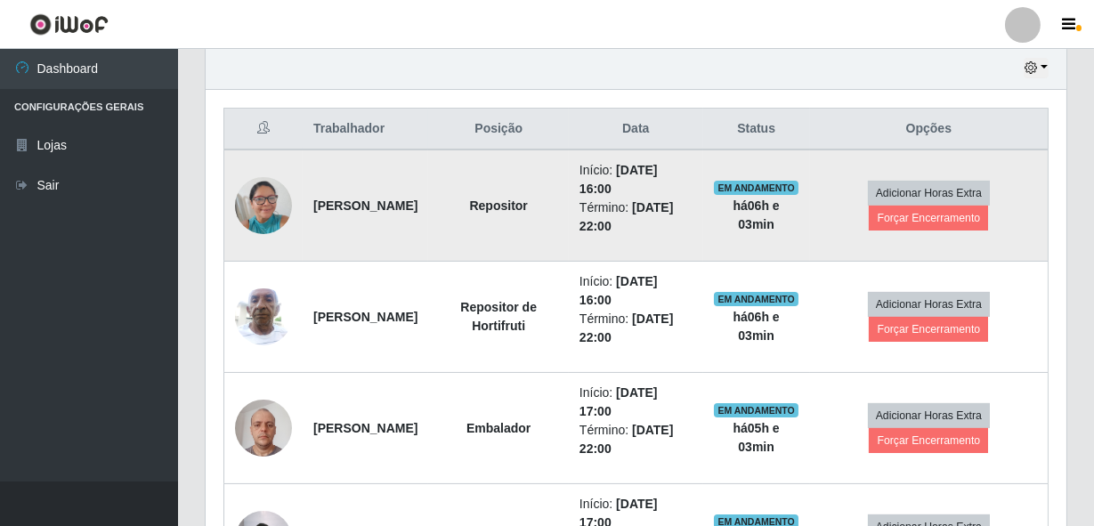
click at [921, 231] on td "Adicionar Horas Extra Forçar Encerramento" at bounding box center [929, 206] width 239 height 112
click at [952, 207] on button "Forçar Encerramento" at bounding box center [928, 218] width 119 height 25
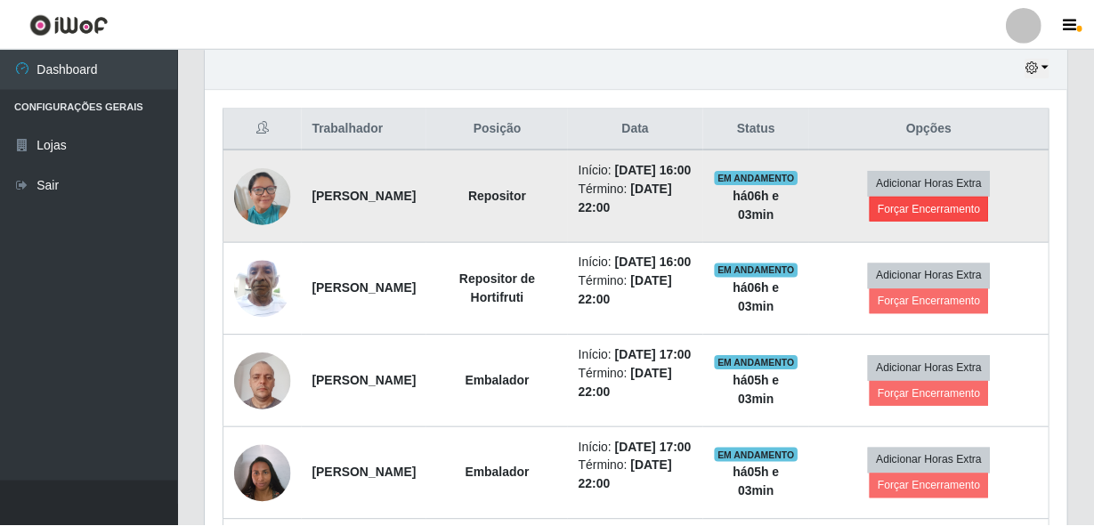
scroll to position [369, 853]
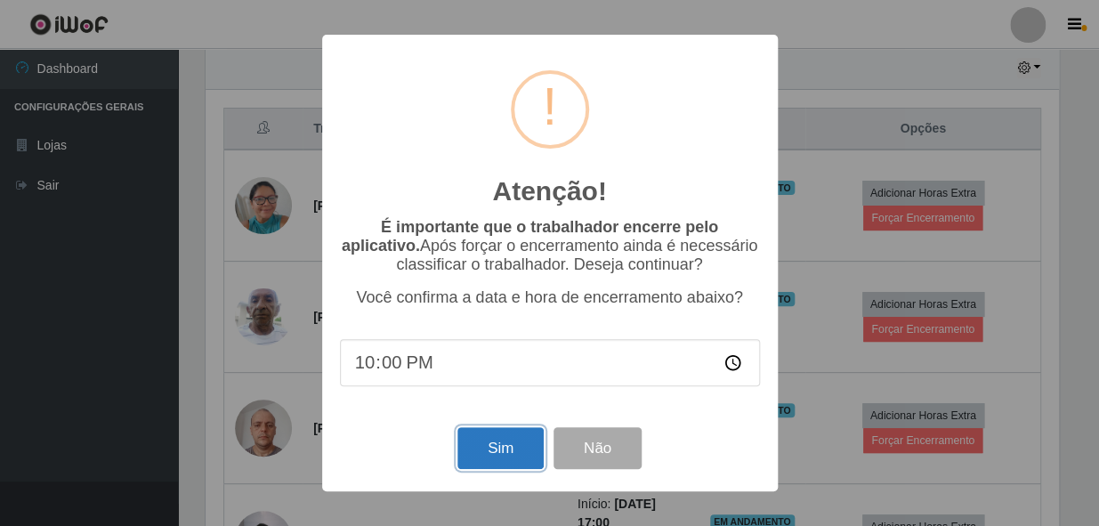
click at [504, 459] on button "Sim" at bounding box center [501, 448] width 86 height 42
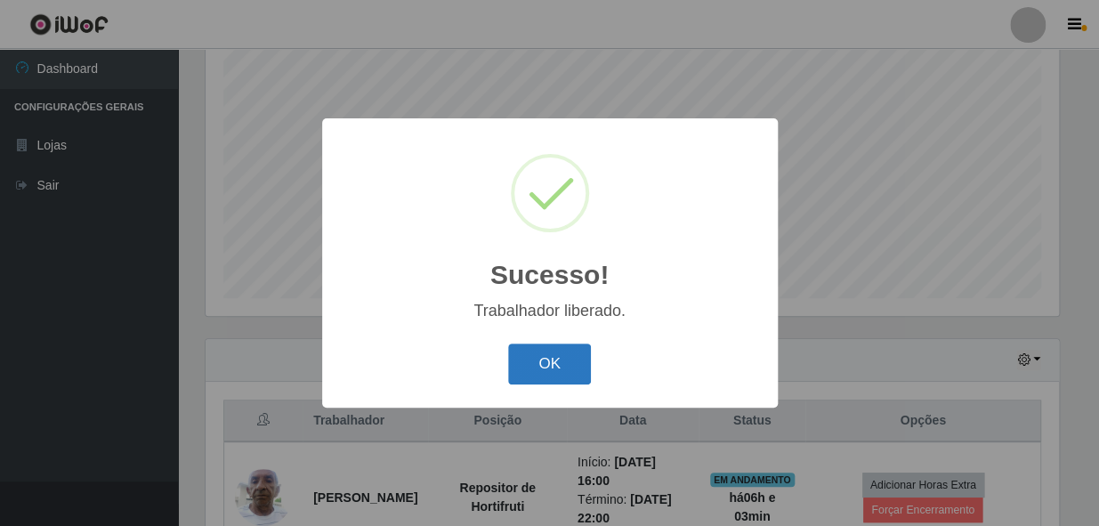
click at [558, 372] on button "OK" at bounding box center [549, 365] width 83 height 42
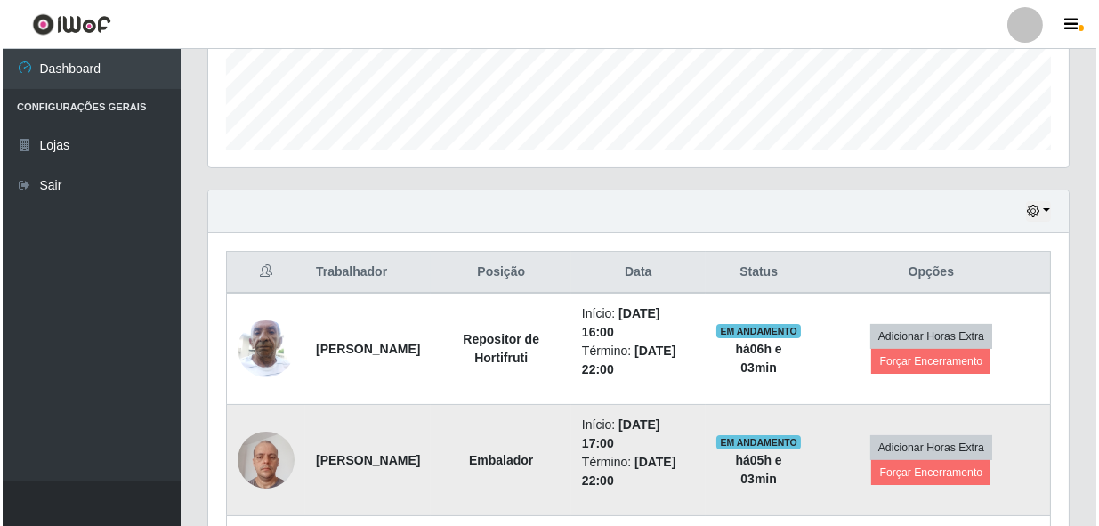
scroll to position [499, 0]
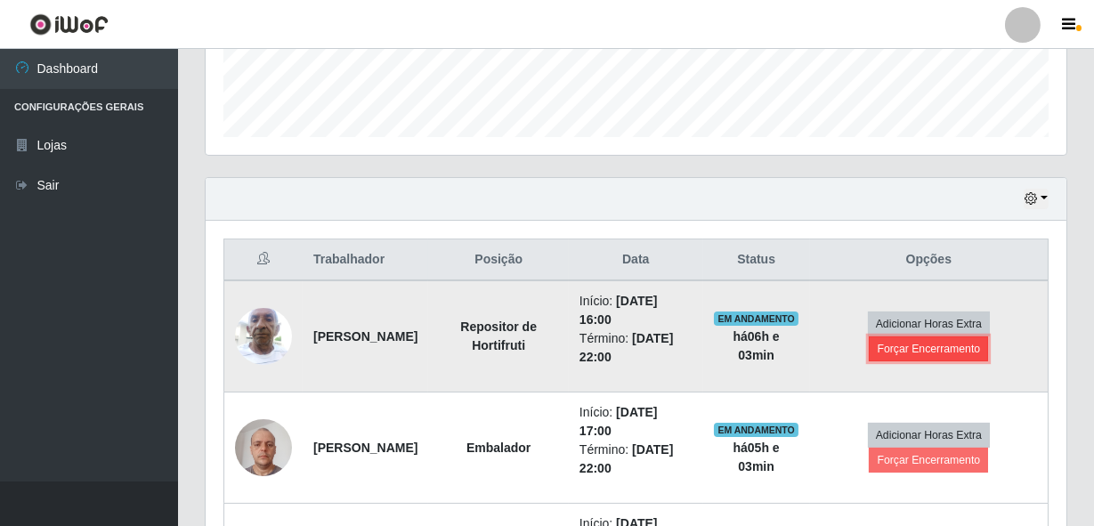
click at [913, 355] on button "Forçar Encerramento" at bounding box center [928, 349] width 119 height 25
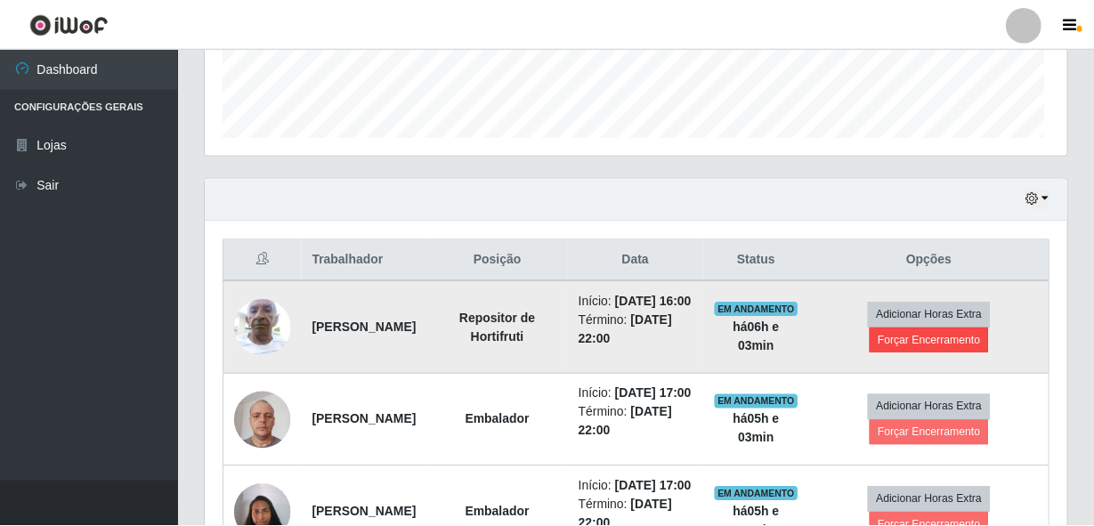
scroll to position [369, 853]
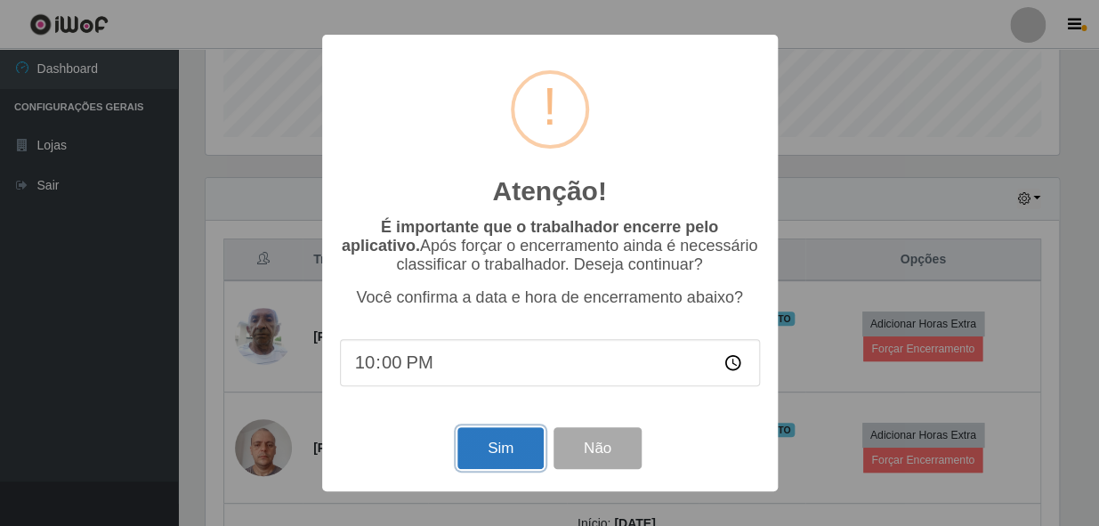
click at [524, 458] on button "Sim" at bounding box center [501, 448] width 86 height 42
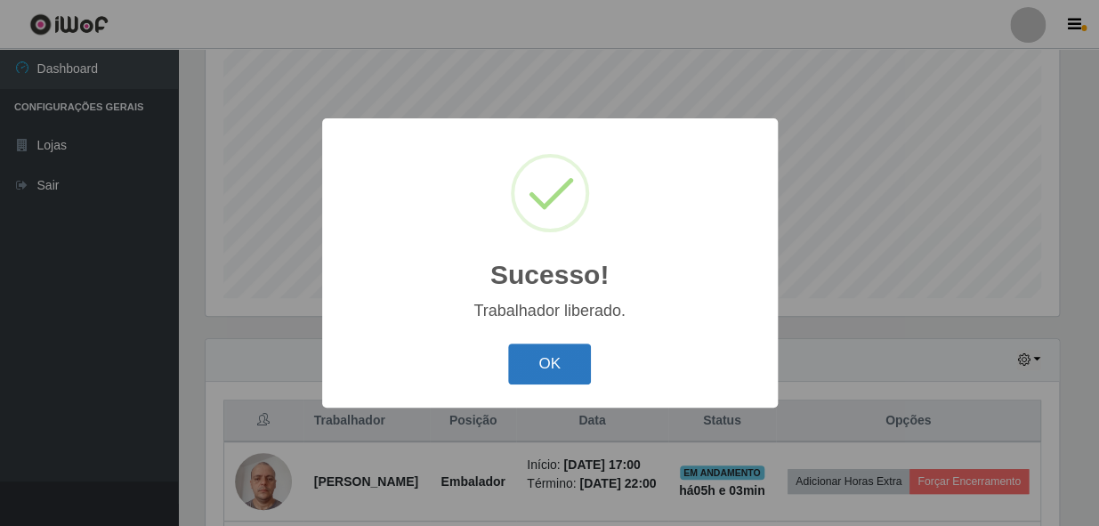
click at [561, 371] on button "OK" at bounding box center [549, 365] width 83 height 42
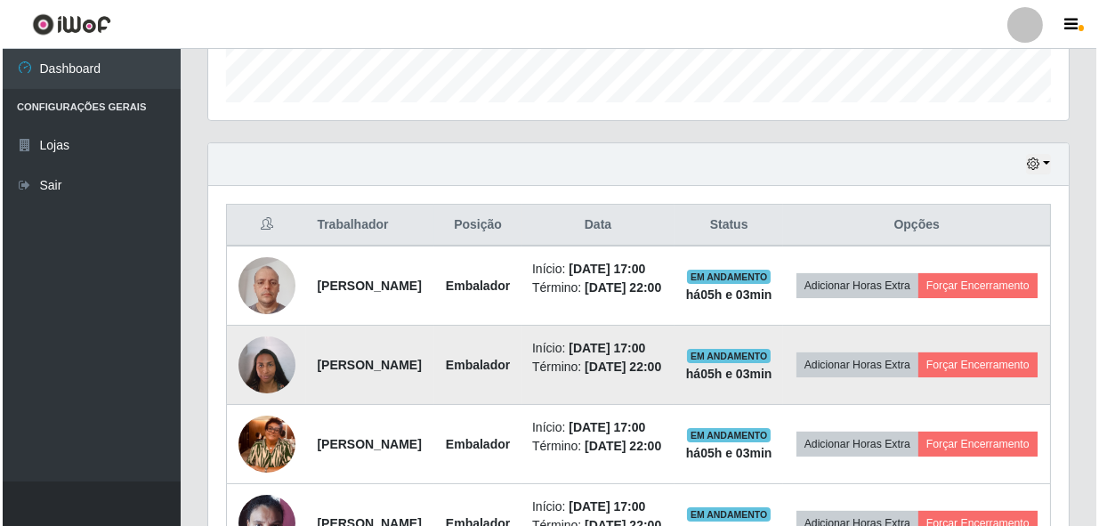
scroll to position [580, 0]
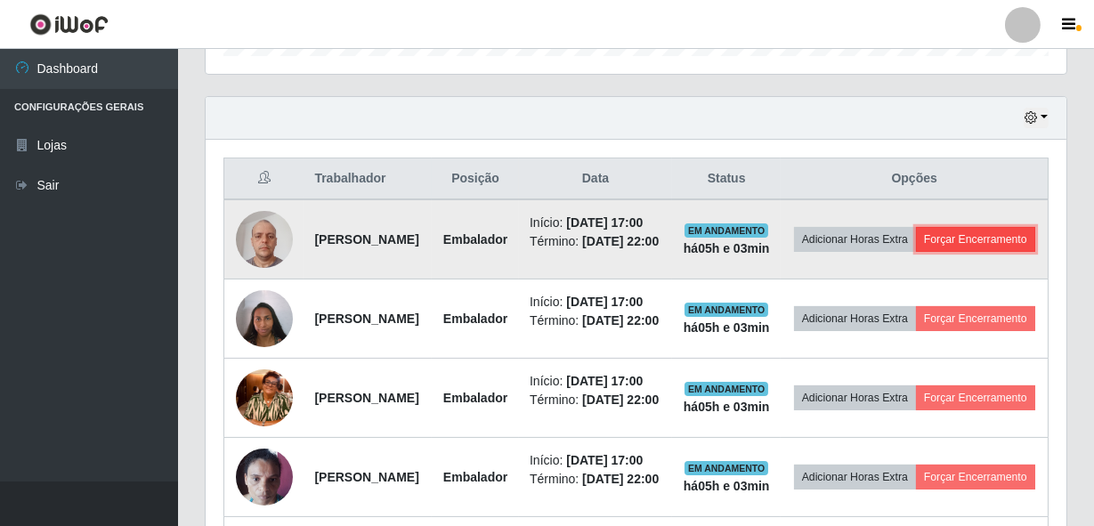
click at [937, 252] on button "Forçar Encerramento" at bounding box center [975, 239] width 119 height 25
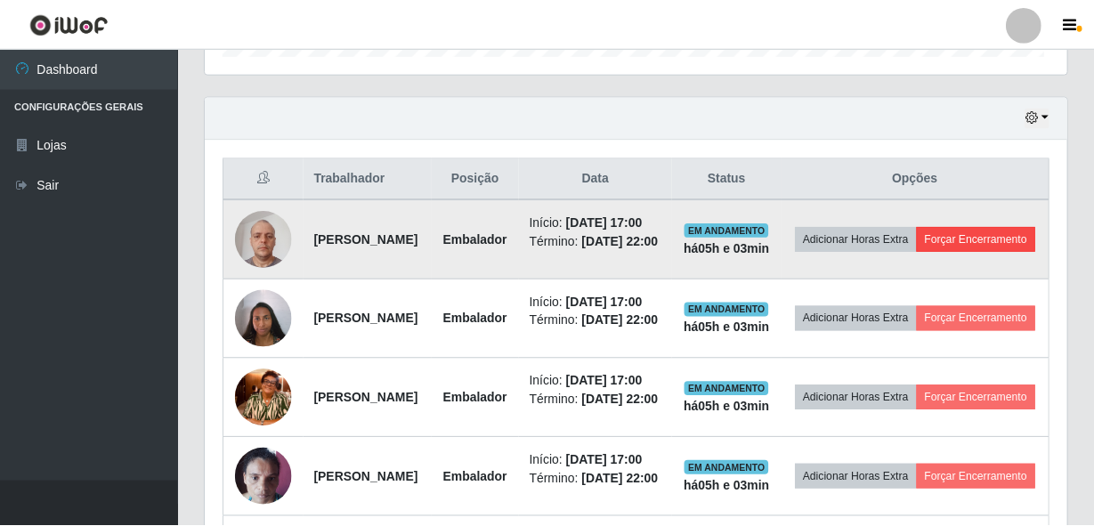
scroll to position [369, 853]
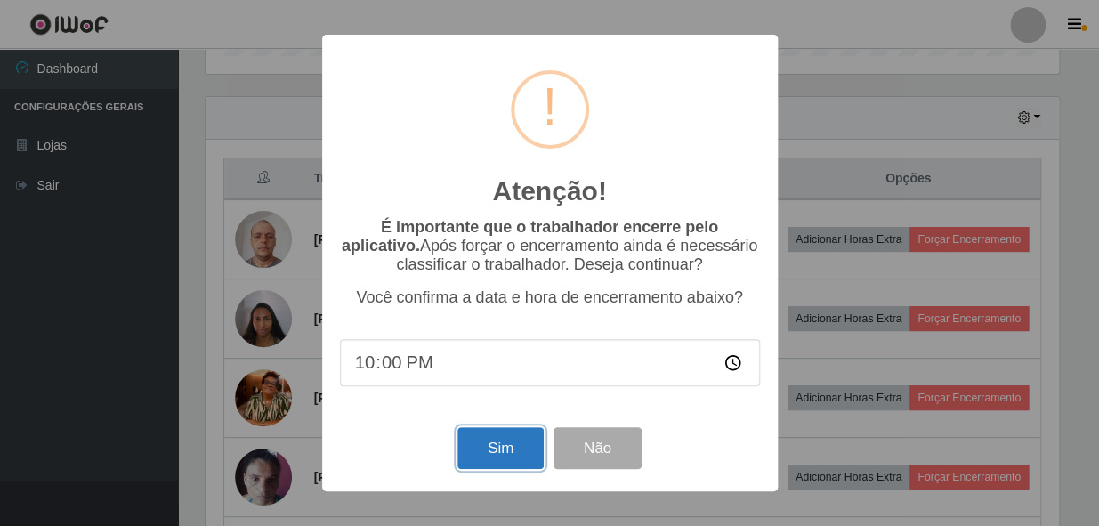
click at [500, 449] on button "Sim" at bounding box center [501, 448] width 86 height 42
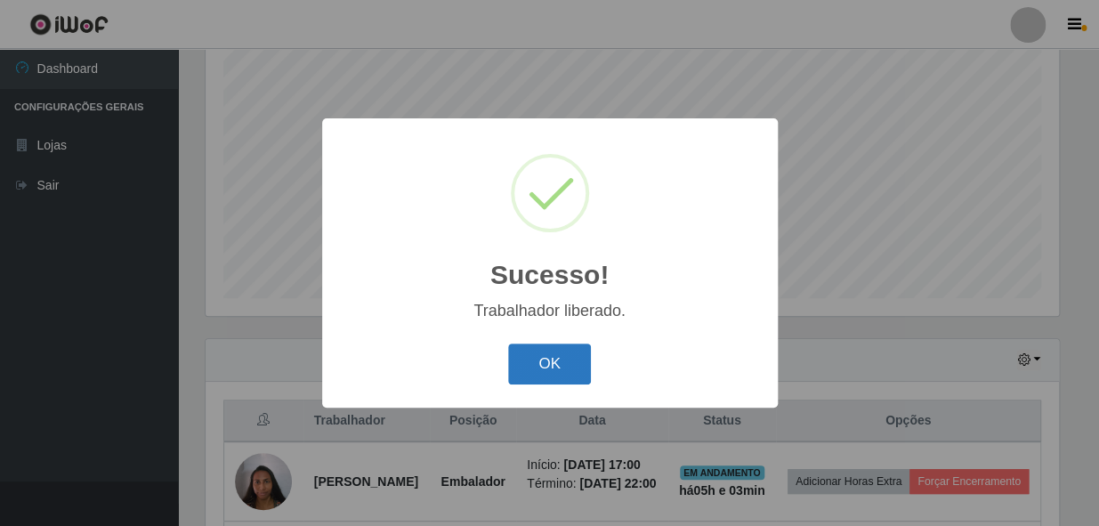
click at [564, 359] on button "OK" at bounding box center [549, 365] width 83 height 42
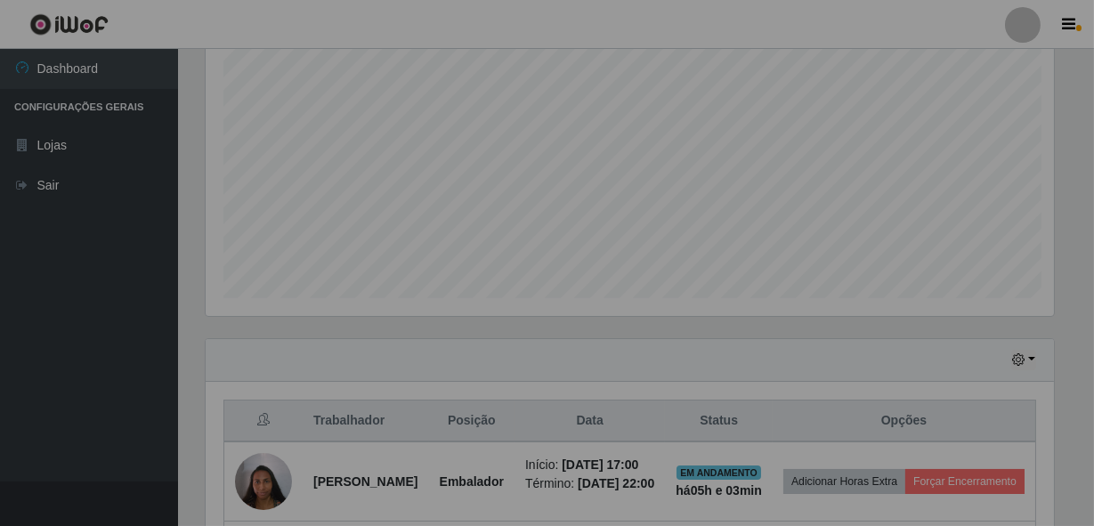
scroll to position [889912, 889420]
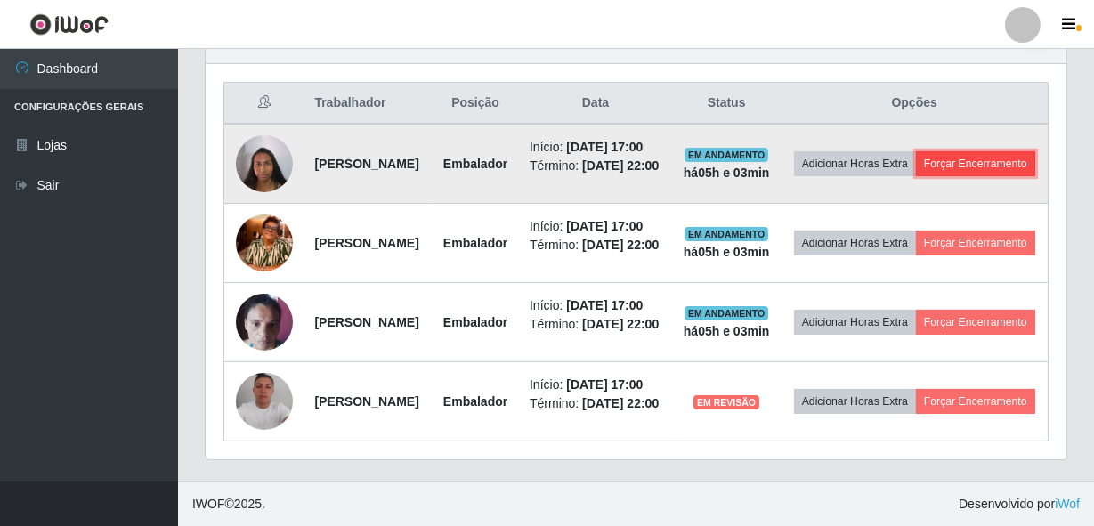
click at [916, 176] on button "Forçar Encerramento" at bounding box center [975, 163] width 119 height 25
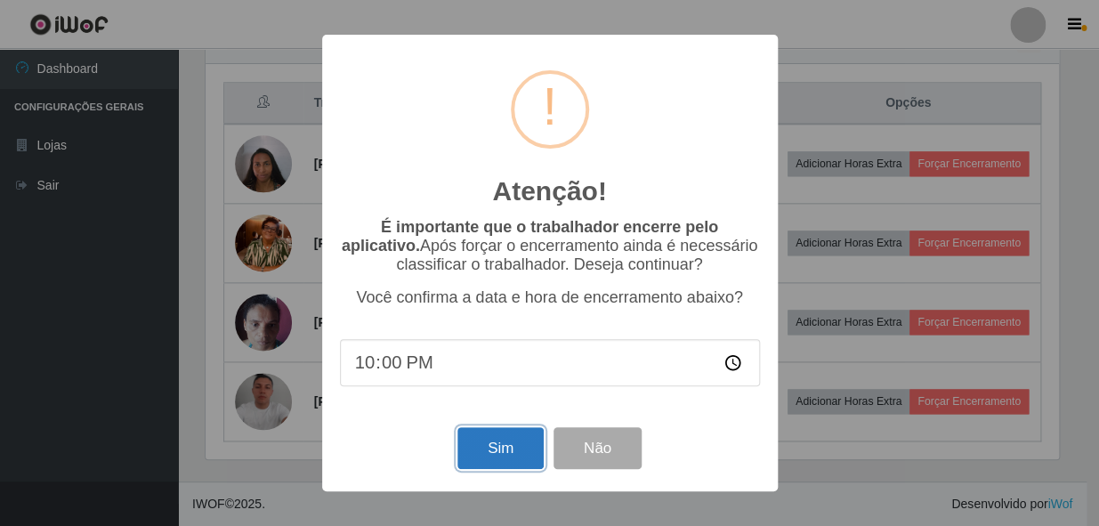
click at [532, 452] on button "Sim" at bounding box center [501, 448] width 86 height 42
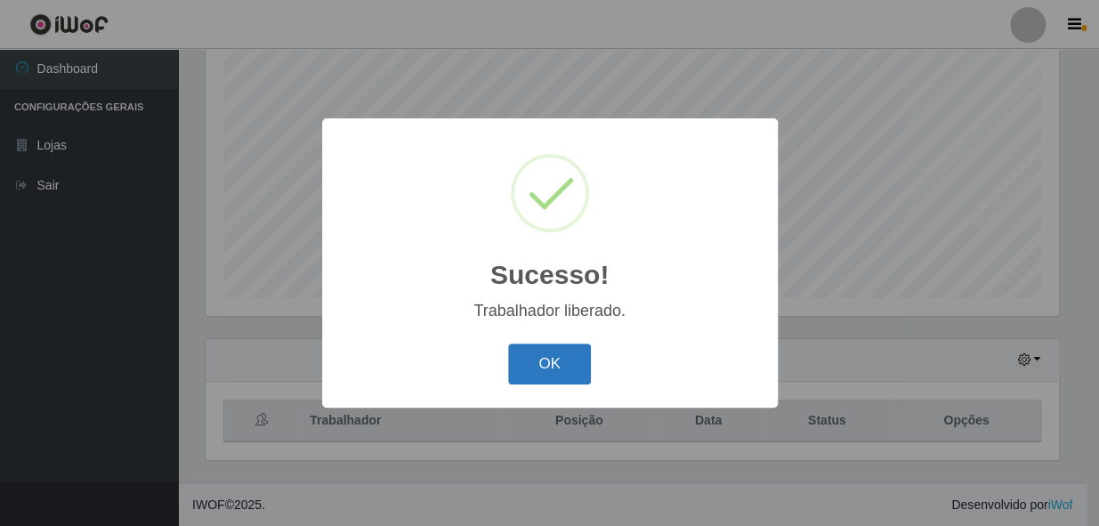
click at [545, 372] on button "OK" at bounding box center [549, 365] width 83 height 42
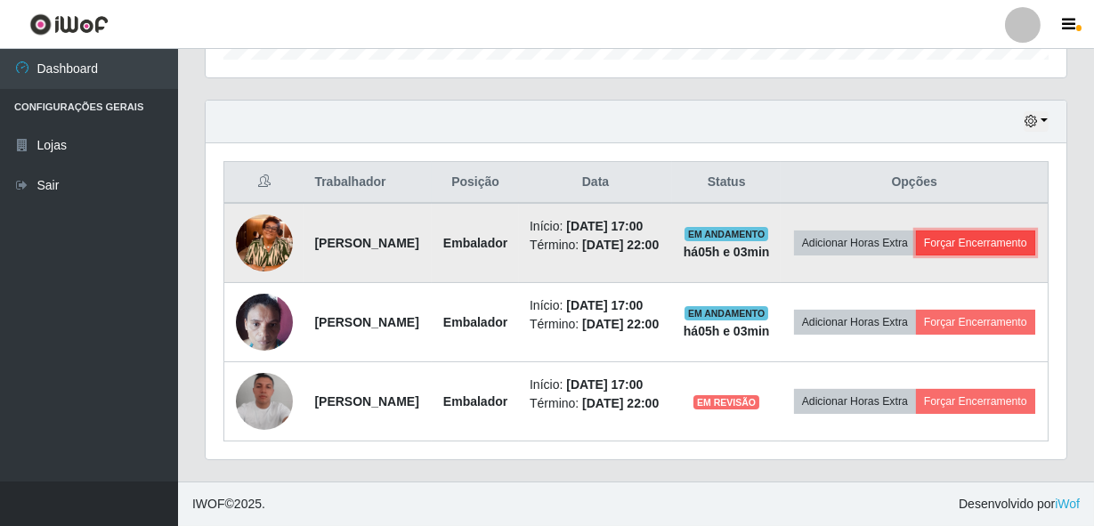
click at [989, 256] on button "Forçar Encerramento" at bounding box center [975, 243] width 119 height 25
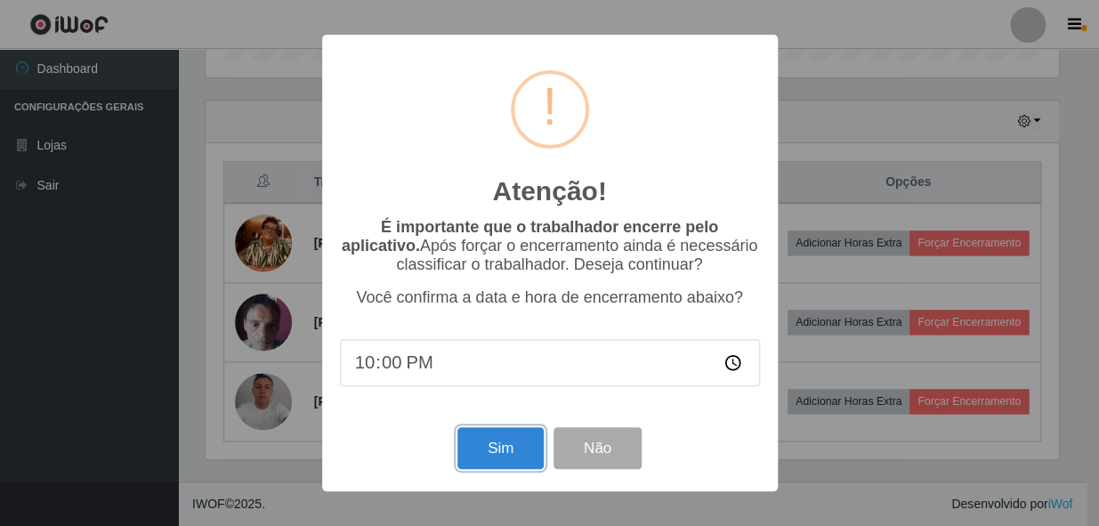
click at [515, 461] on button "Sim" at bounding box center [501, 448] width 86 height 42
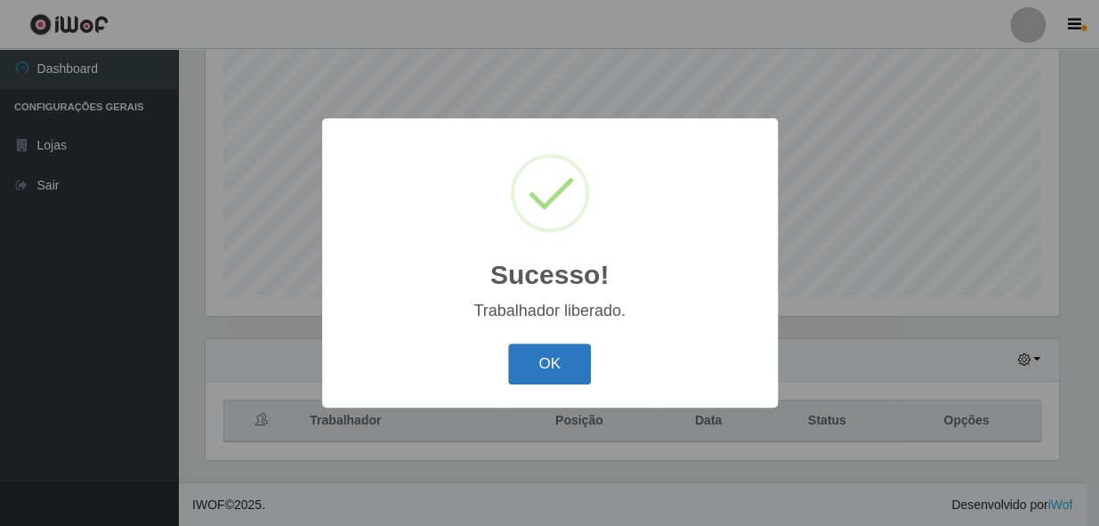
click at [556, 375] on button "OK" at bounding box center [549, 365] width 83 height 42
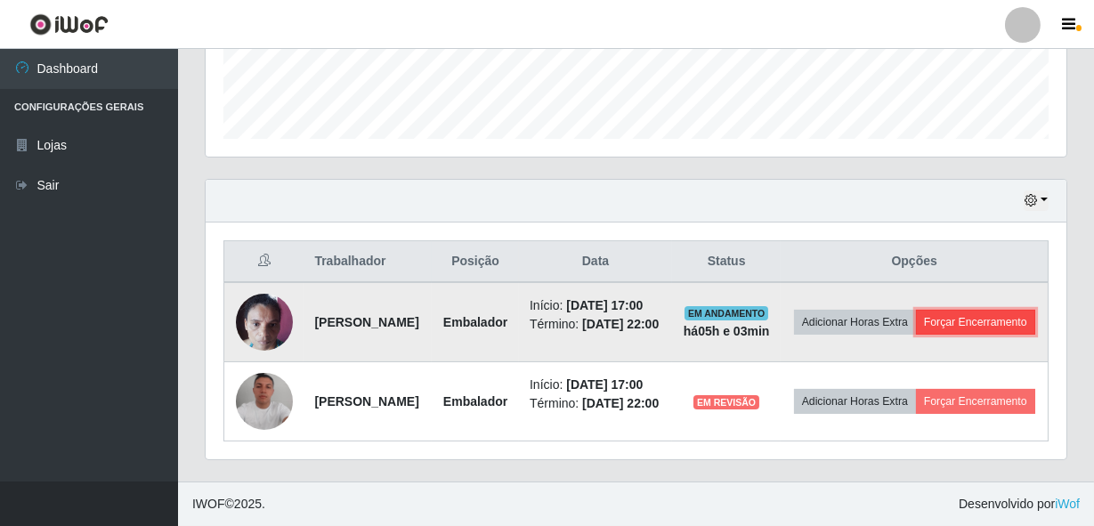
click at [916, 310] on button "Forçar Encerramento" at bounding box center [975, 322] width 119 height 25
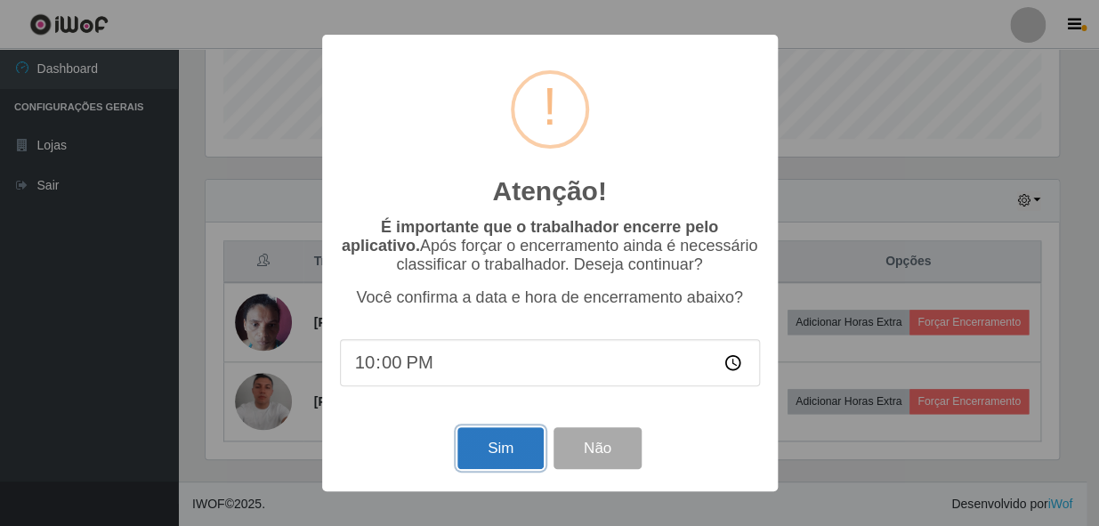
click at [520, 447] on button "Sim" at bounding box center [501, 448] width 86 height 42
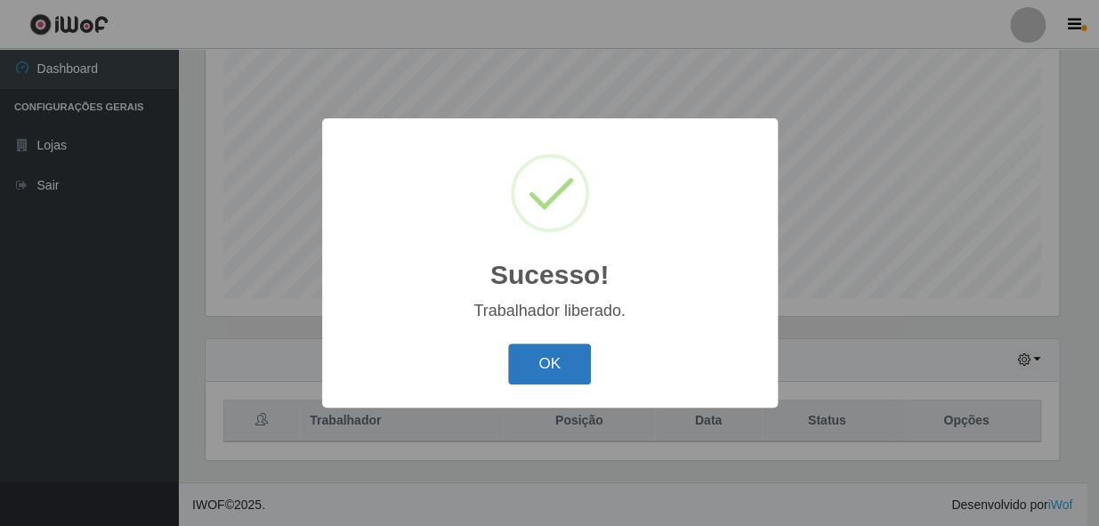
click at [537, 362] on button "OK" at bounding box center [549, 365] width 83 height 42
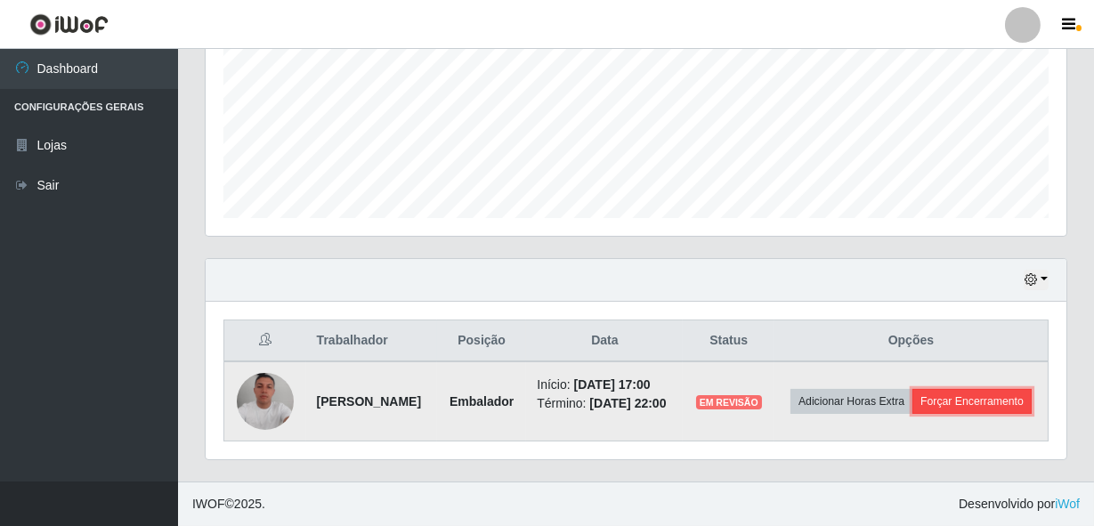
click at [913, 404] on button "Forçar Encerramento" at bounding box center [972, 401] width 119 height 25
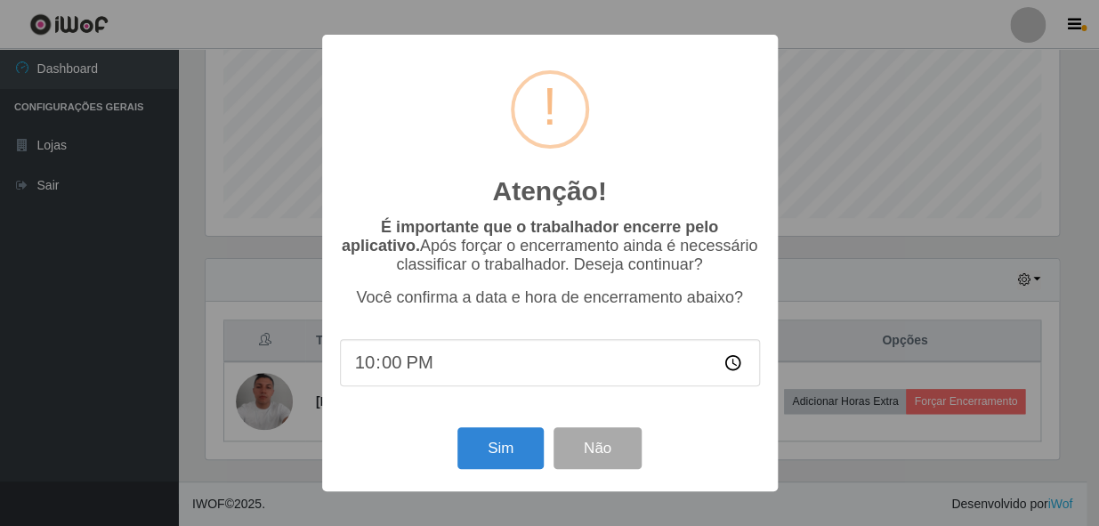
click at [515, 420] on div "Atenção! × É importante que o trabalhador encerre pelo aplicativo. Após forçar …" at bounding box center [550, 263] width 456 height 457
click at [521, 450] on button "Sim" at bounding box center [501, 448] width 86 height 42
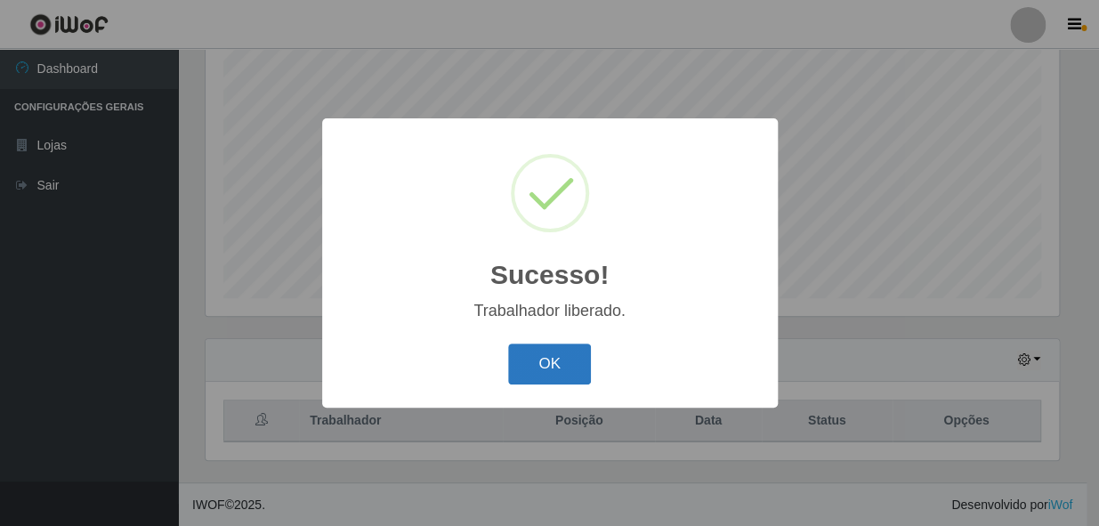
click at [557, 364] on button "OK" at bounding box center [549, 365] width 83 height 42
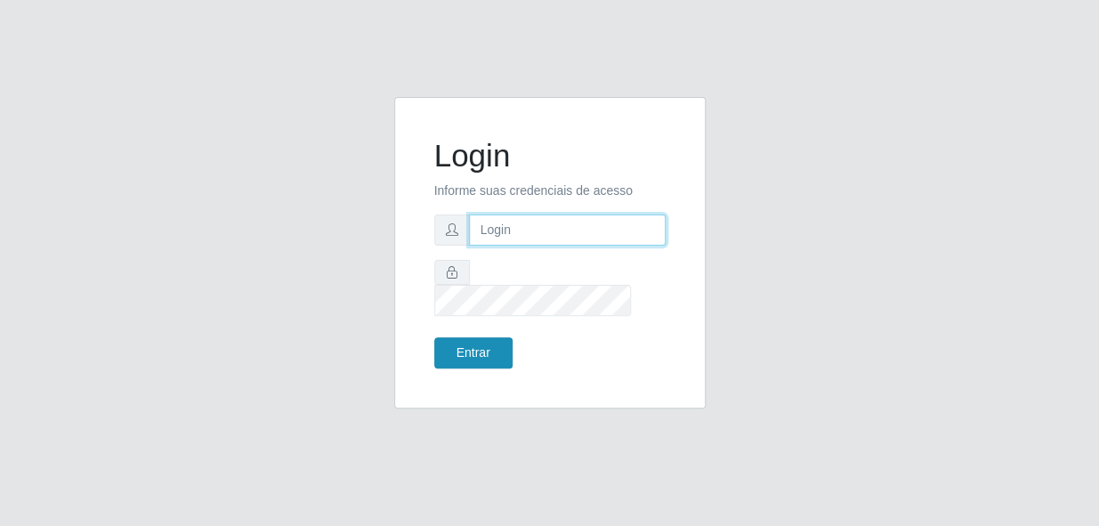
type input "bianor@bemais"
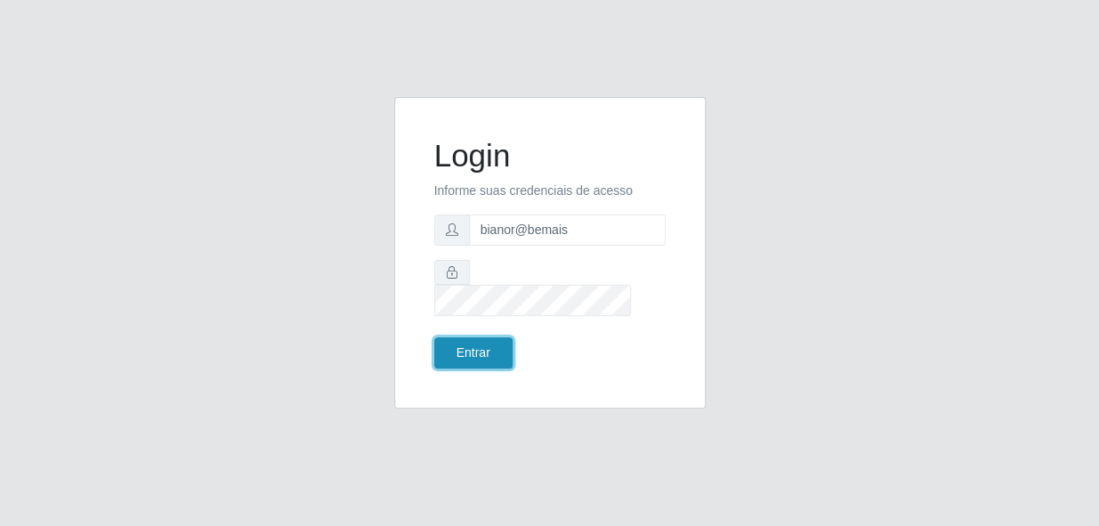
click at [471, 337] on button "Entrar" at bounding box center [473, 352] width 78 height 31
